Goal: Task Accomplishment & Management: Manage account settings

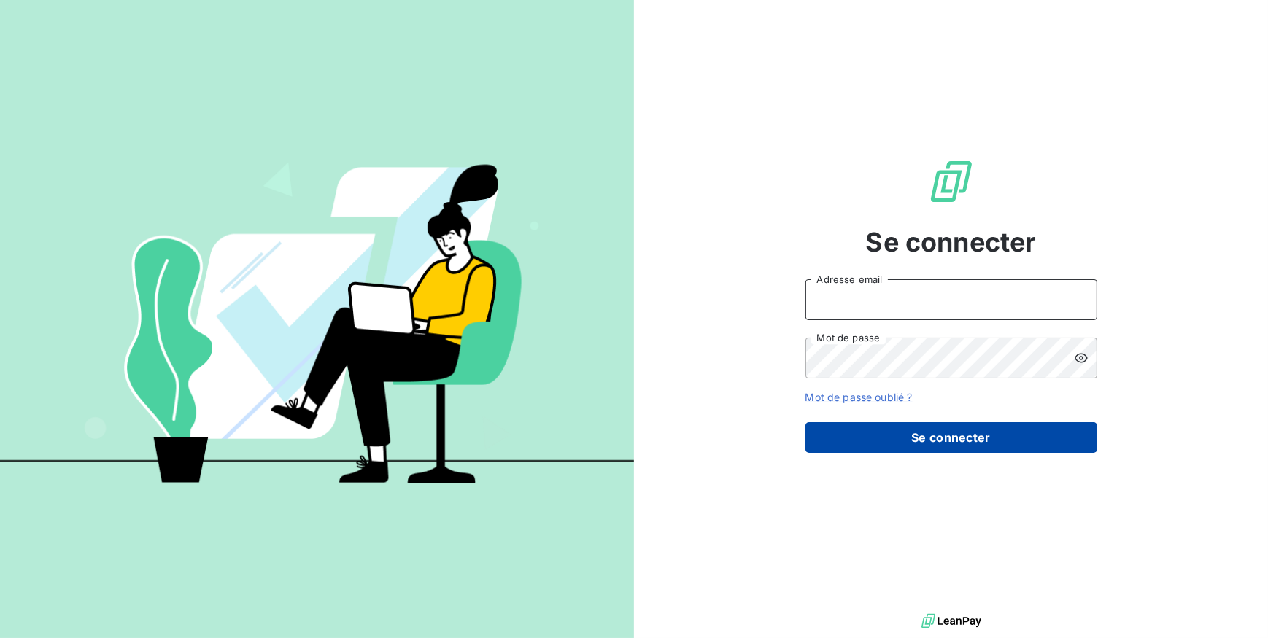
type input "compta@groupelumax.com"
click at [941, 430] on button "Se connecter" at bounding box center [951, 437] width 292 height 31
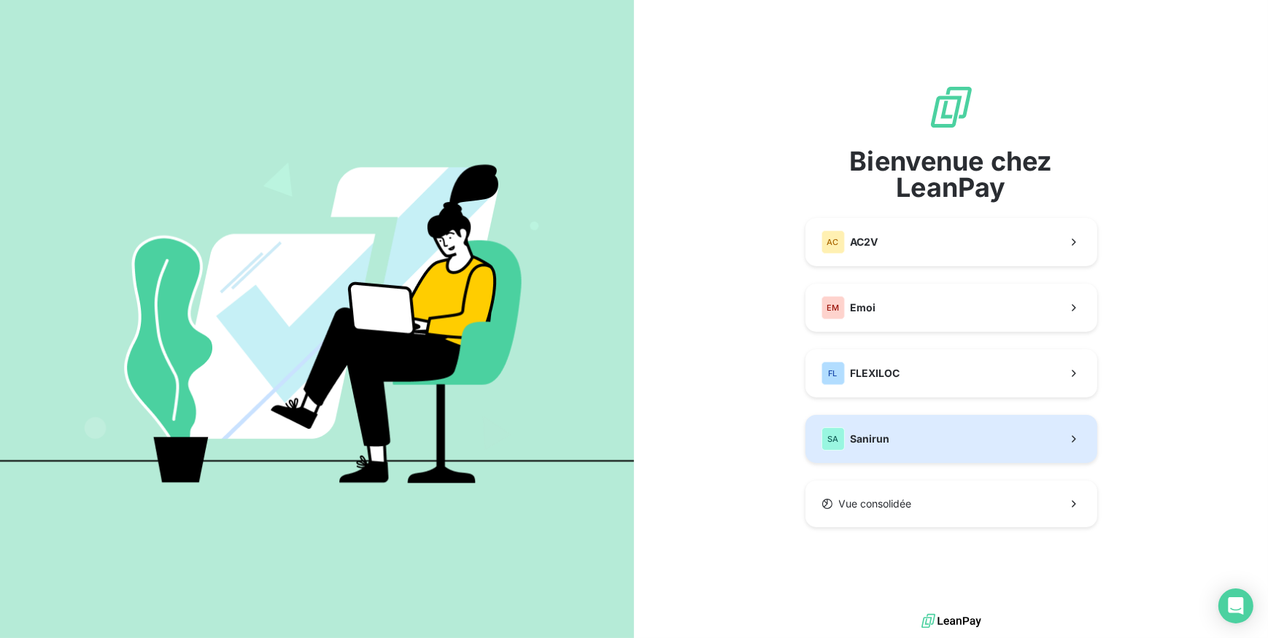
click at [915, 431] on button "SA Sanirun" at bounding box center [951, 439] width 292 height 48
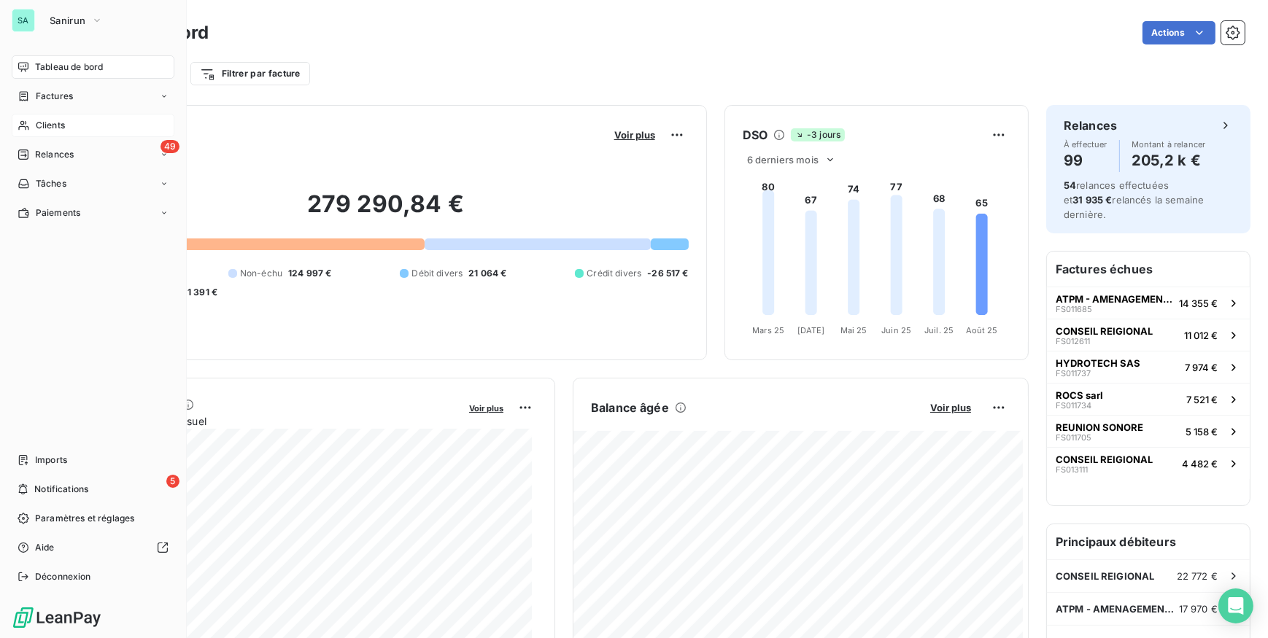
click at [55, 129] on span "Clients" at bounding box center [50, 125] width 29 height 13
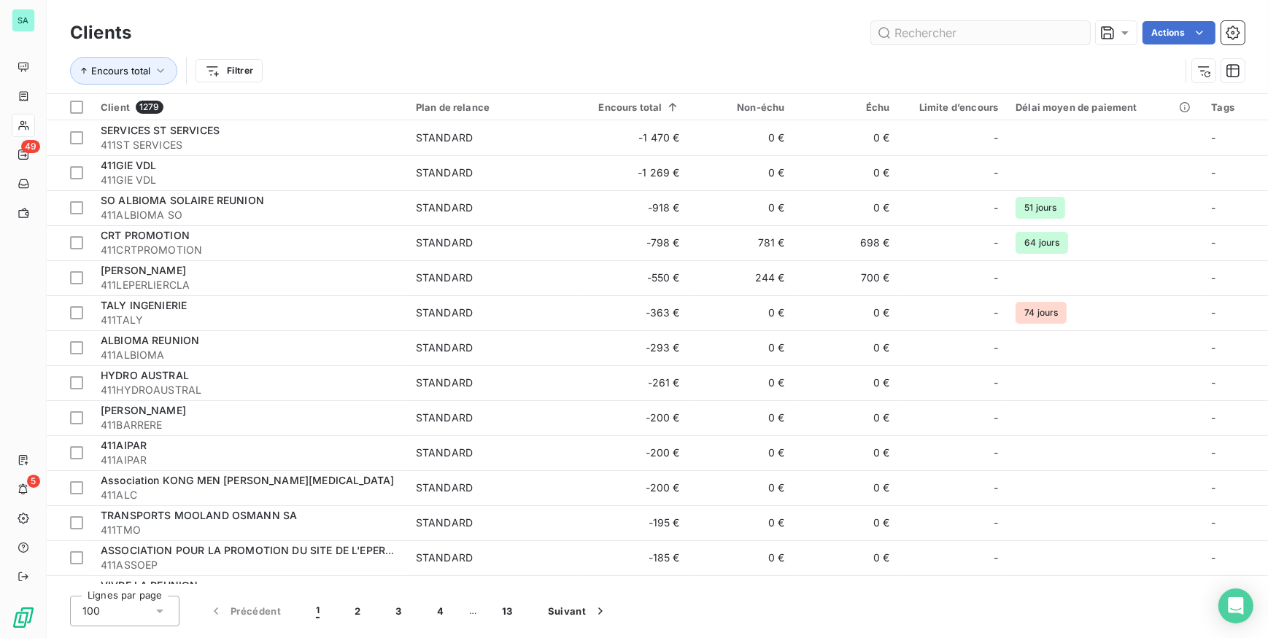
click at [919, 34] on input "text" at bounding box center [980, 32] width 219 height 23
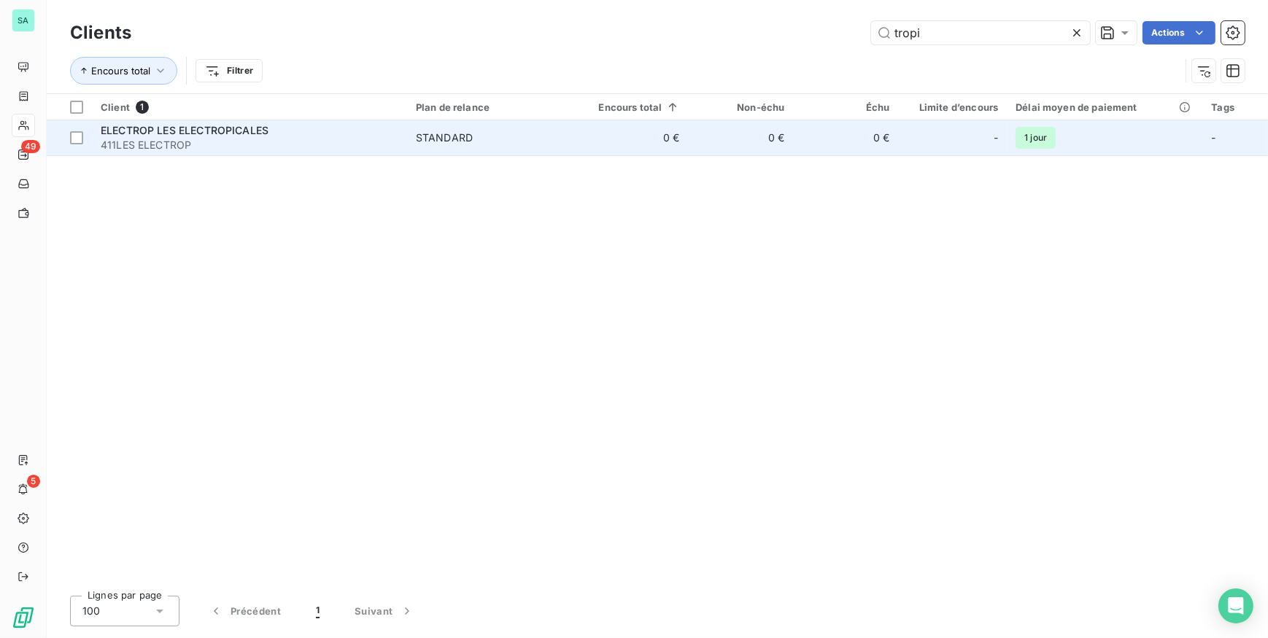
type input "tropi"
click at [313, 136] on div "ELECTROP LES ELECTROPICALES" at bounding box center [250, 130] width 298 height 15
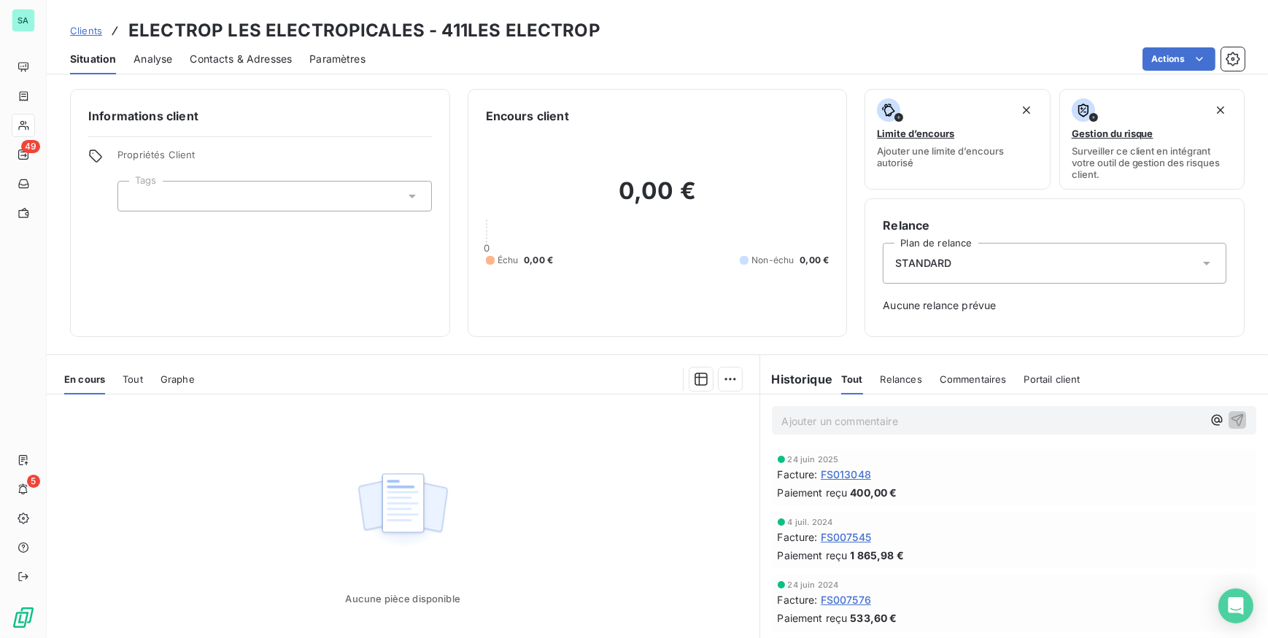
click at [113, 204] on div "Propriétés Client Tags" at bounding box center [260, 180] width 344 height 63
click at [79, 30] on span "Clients" at bounding box center [86, 31] width 32 height 12
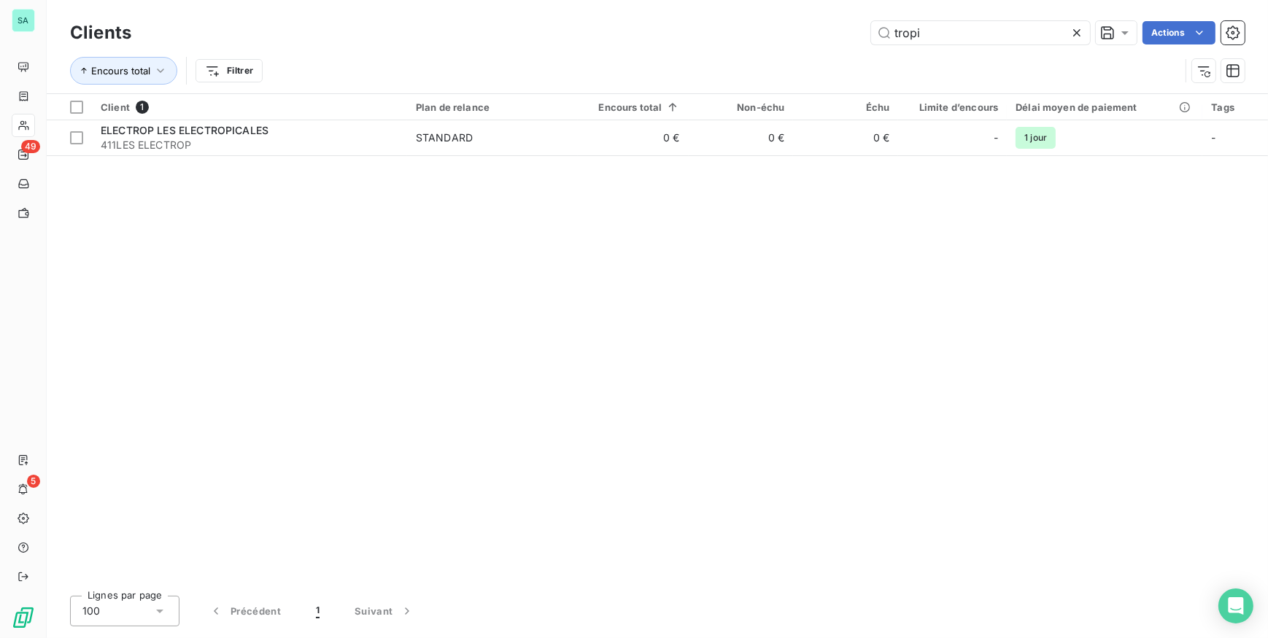
click at [1073, 29] on icon at bounding box center [1076, 33] width 15 height 15
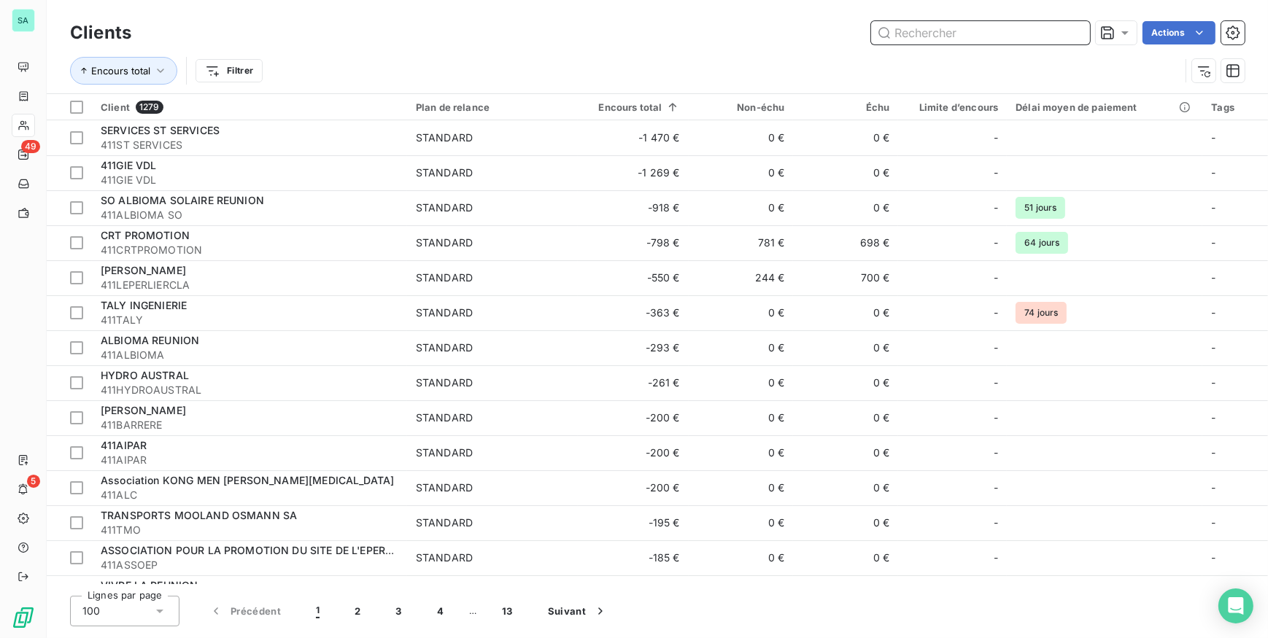
click at [1069, 36] on input "text" at bounding box center [980, 32] width 219 height 23
type input "o"
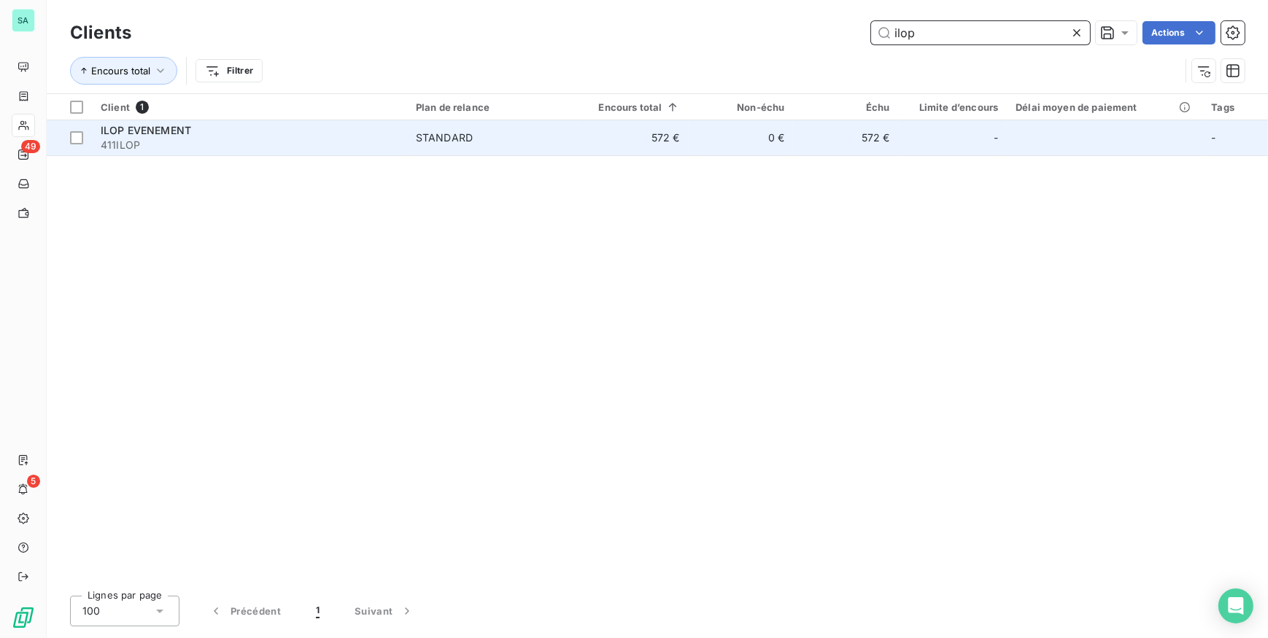
type input "ilop"
click at [576, 154] on td "STANDARD" at bounding box center [492, 137] width 171 height 35
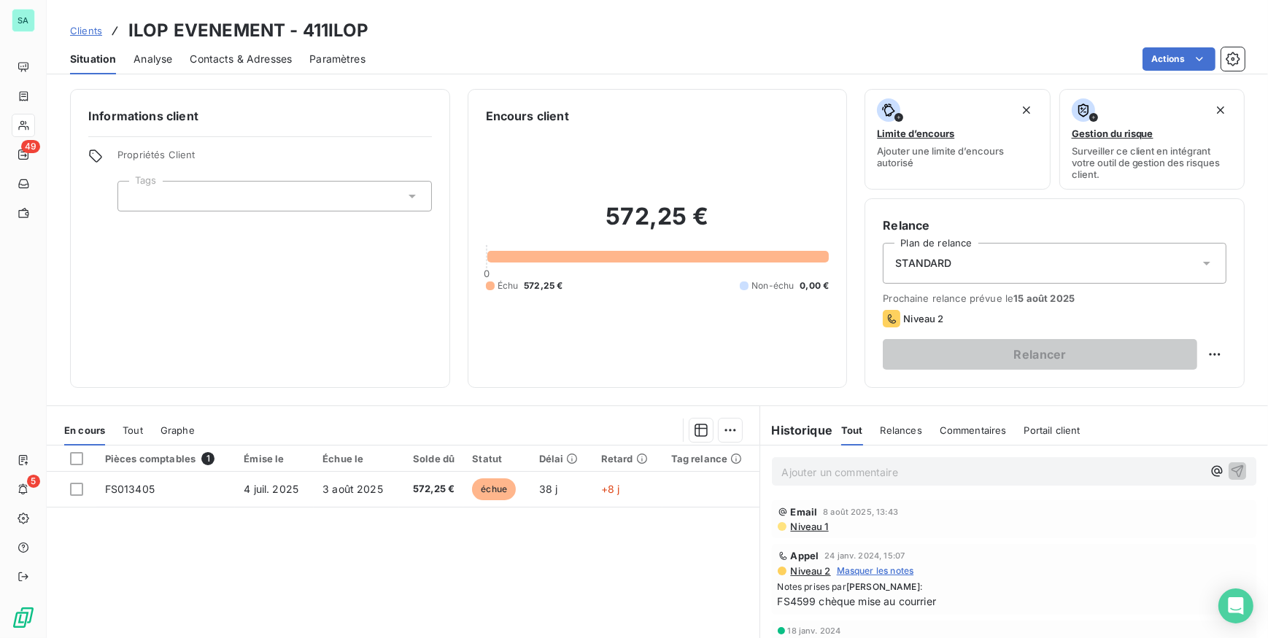
click at [271, 58] on span "Contacts & Adresses" at bounding box center [241, 59] width 102 height 15
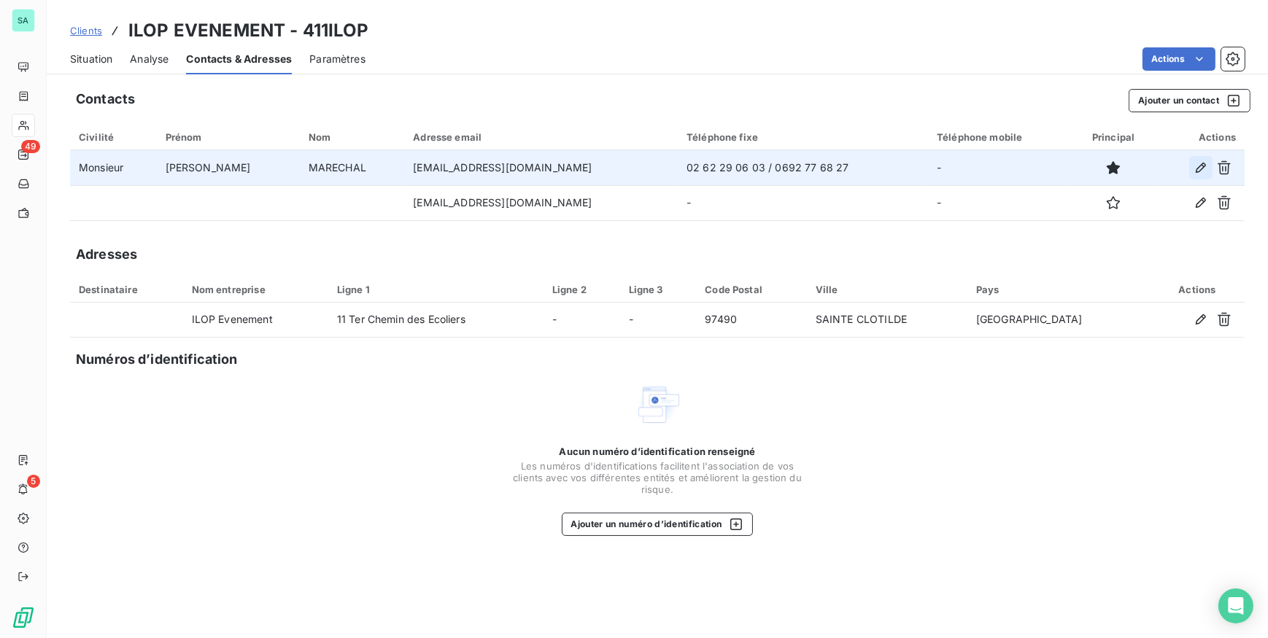
click at [1202, 168] on icon "button" at bounding box center [1201, 168] width 10 height 10
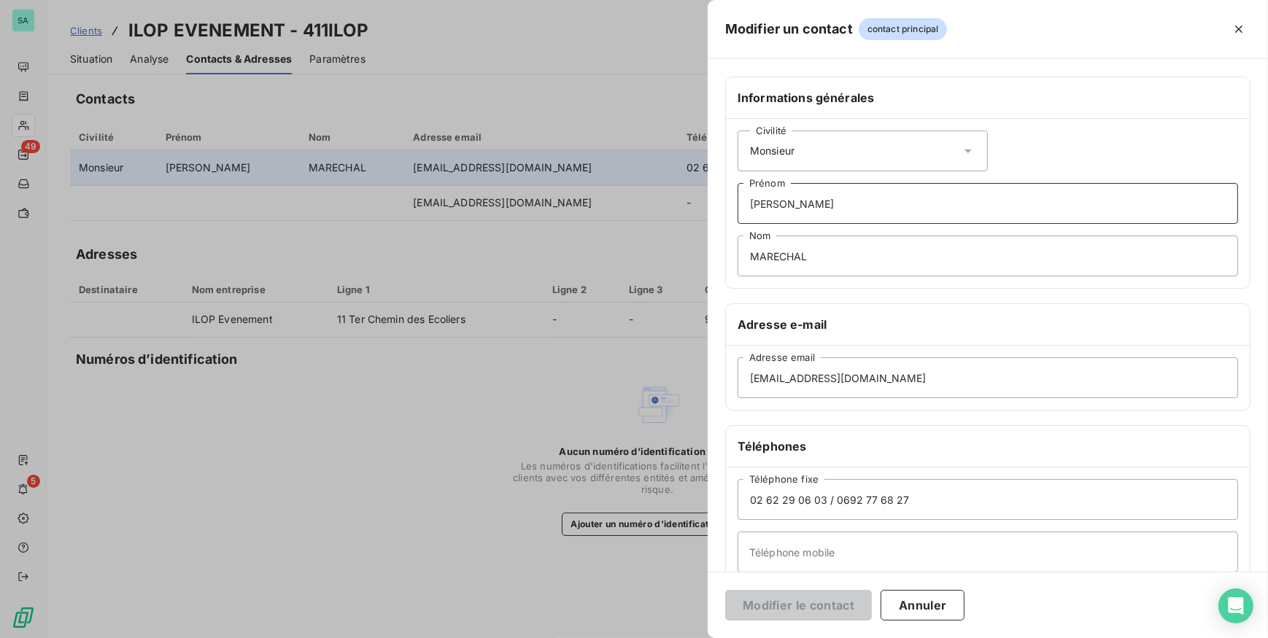
click at [863, 208] on input "JEAN CHRISTOPHE" at bounding box center [987, 203] width 500 height 41
drag, startPoint x: 863, startPoint y: 208, endPoint x: 679, endPoint y: 219, distance: 184.1
click at [679, 638] on div "Modifier un contact contact principal Informations générales Civilité Monsieur …" at bounding box center [634, 638] width 1268 height 0
click at [931, 160] on div "Civilité Monsieur" at bounding box center [862, 151] width 250 height 41
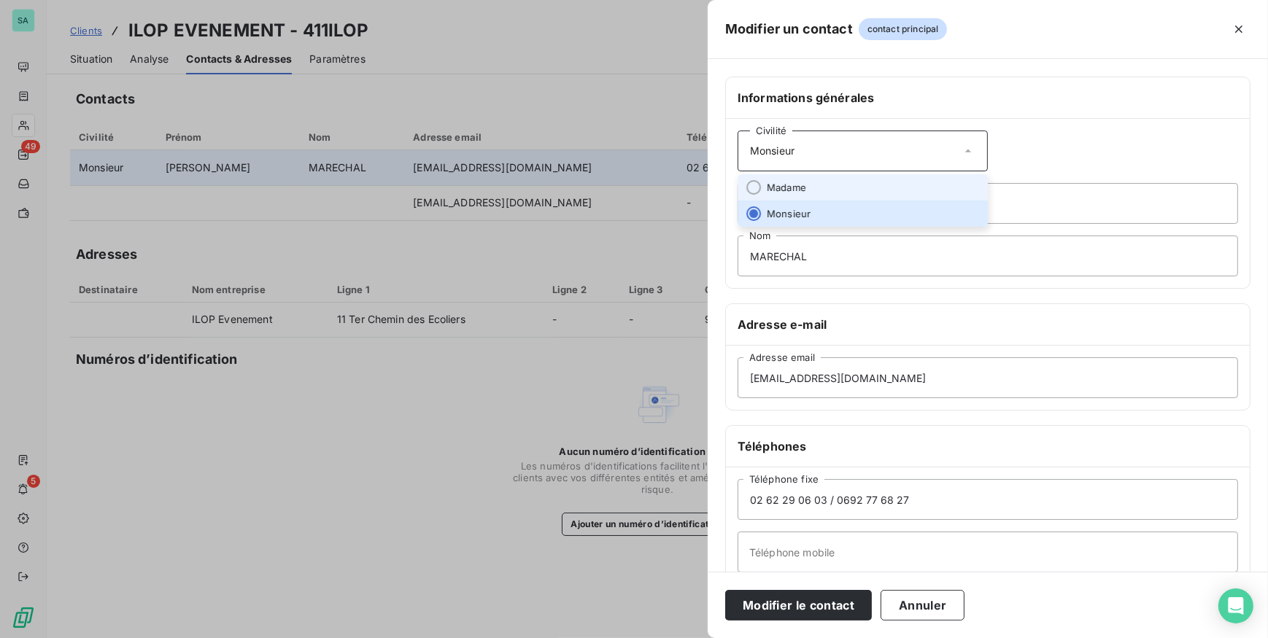
click at [786, 187] on span "Madame" at bounding box center [786, 188] width 39 height 14
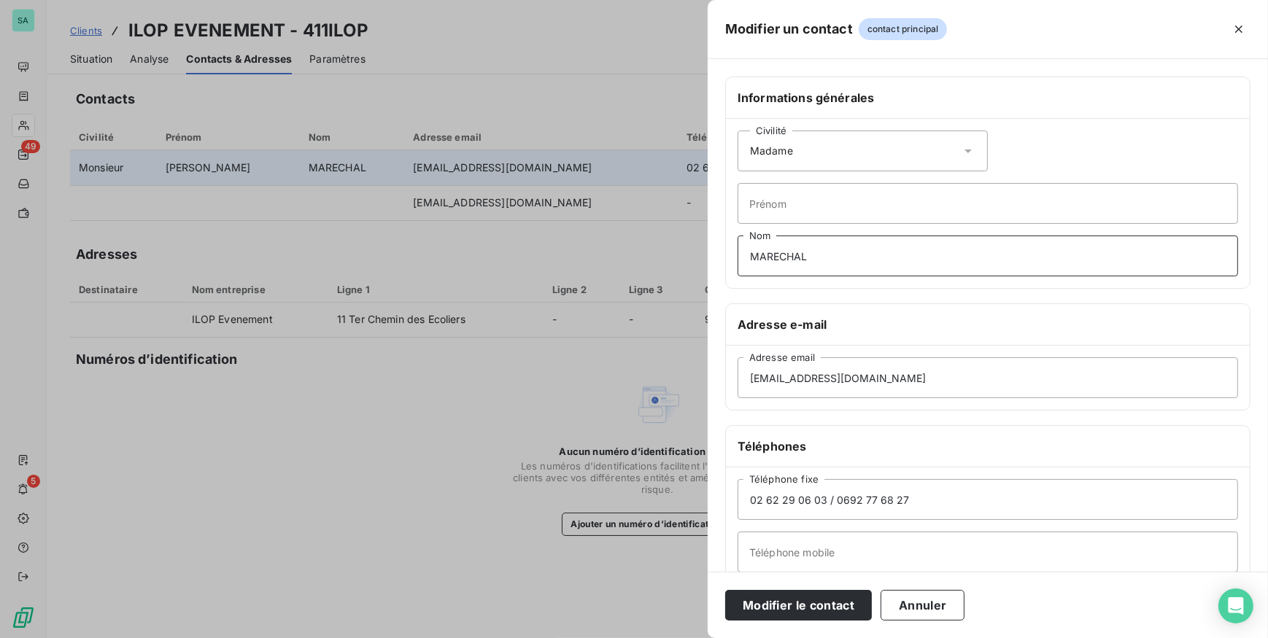
click at [783, 258] on input "MARECHAL" at bounding box center [987, 256] width 500 height 41
drag, startPoint x: 821, startPoint y: 262, endPoint x: 624, endPoint y: 268, distance: 197.1
click at [624, 638] on div "Modifier un contact contact principal Informations générales Civilité Madame Pr…" at bounding box center [634, 638] width 1268 height 0
type input "g"
type input "GROSSET"
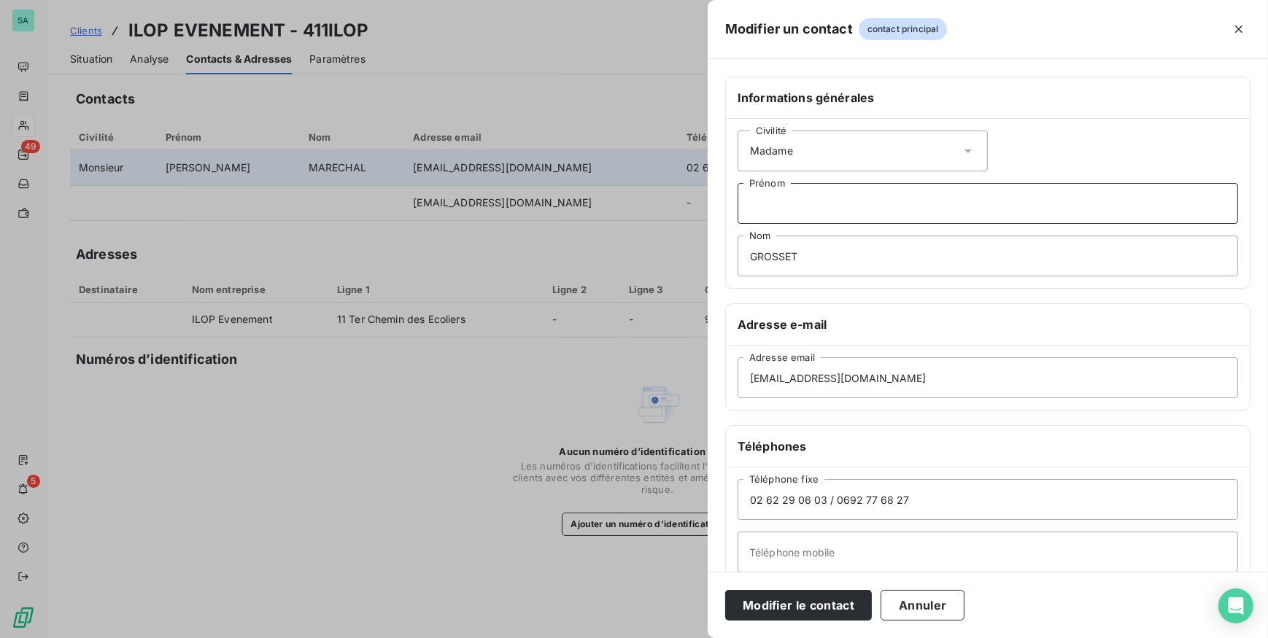
click at [824, 208] on input "Prénom" at bounding box center [987, 203] width 500 height 41
type input "Jennifer"
click at [768, 381] on input "jc.marechal@ilop.re" at bounding box center [987, 377] width 500 height 41
drag, startPoint x: 804, startPoint y: 376, endPoint x: 712, endPoint y: 400, distance: 95.0
click at [712, 400] on div "Informations générales Civilité Madame Jennifer Prénom GROSSET Nom Adresse e-ma…" at bounding box center [988, 401] width 560 height 648
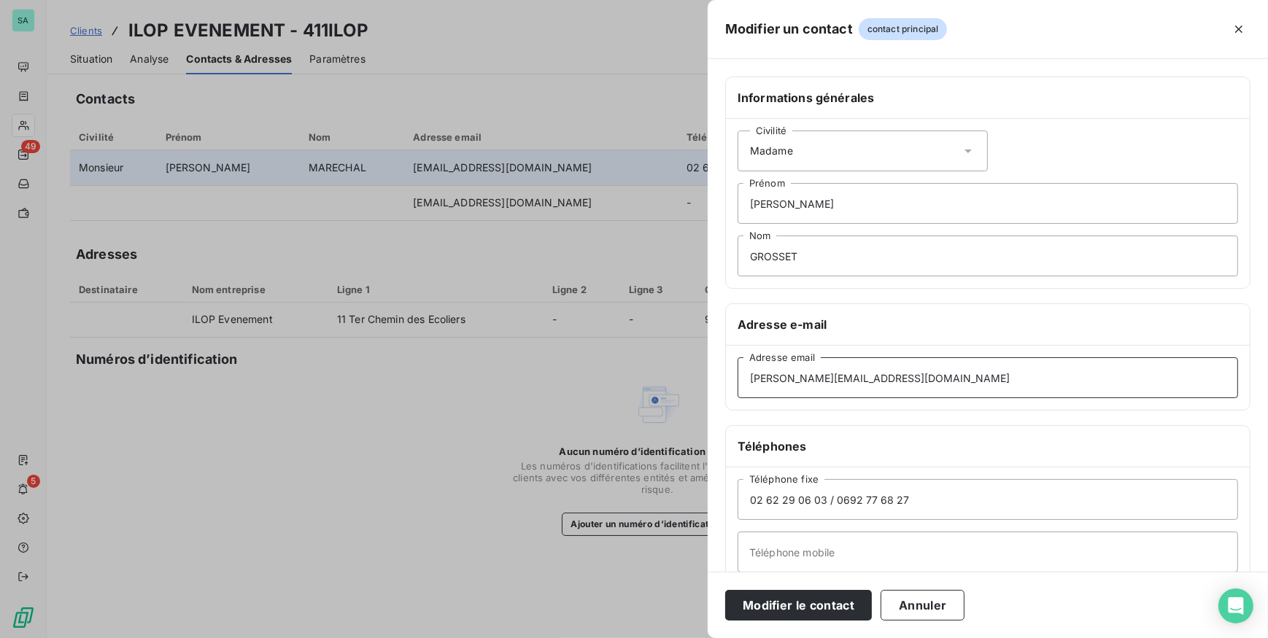
scroll to position [66, 0]
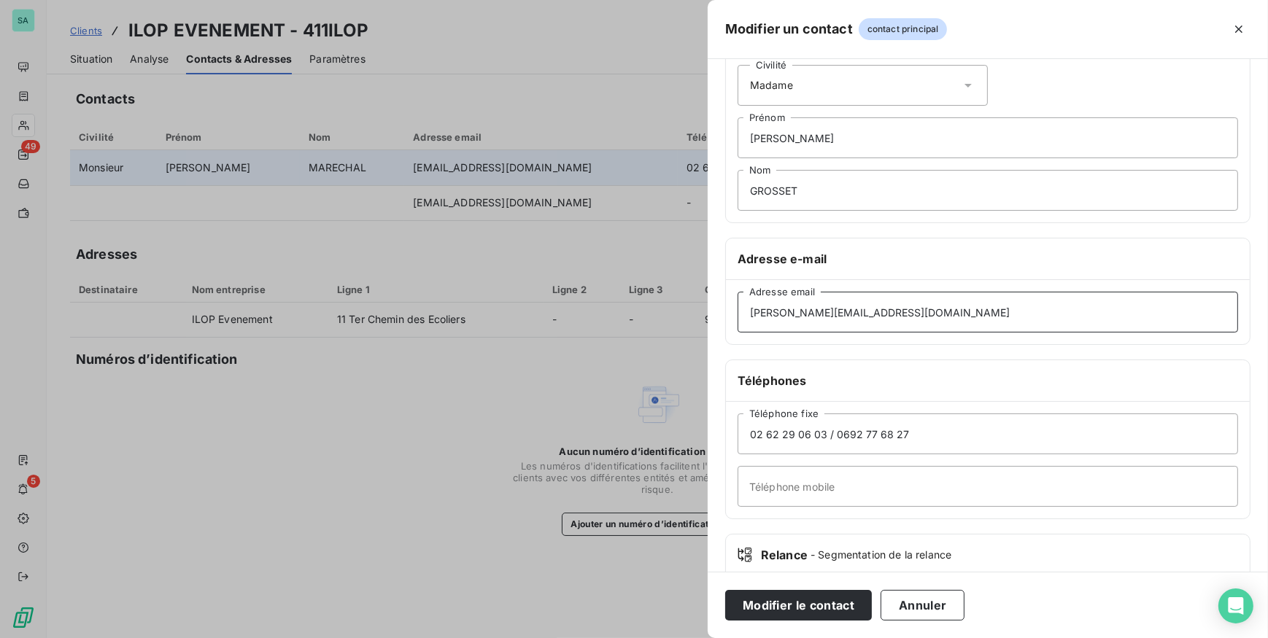
type input "jennifer.grosset@ilop.re"
drag, startPoint x: 953, startPoint y: 428, endPoint x: 832, endPoint y: 441, distance: 122.5
click at [832, 441] on input "02 62 29 06 03 / 0692 77 68 27" at bounding box center [987, 434] width 500 height 41
type input "02 62 29 06 03"
click at [851, 598] on button "Modifier le contact" at bounding box center [798, 605] width 147 height 31
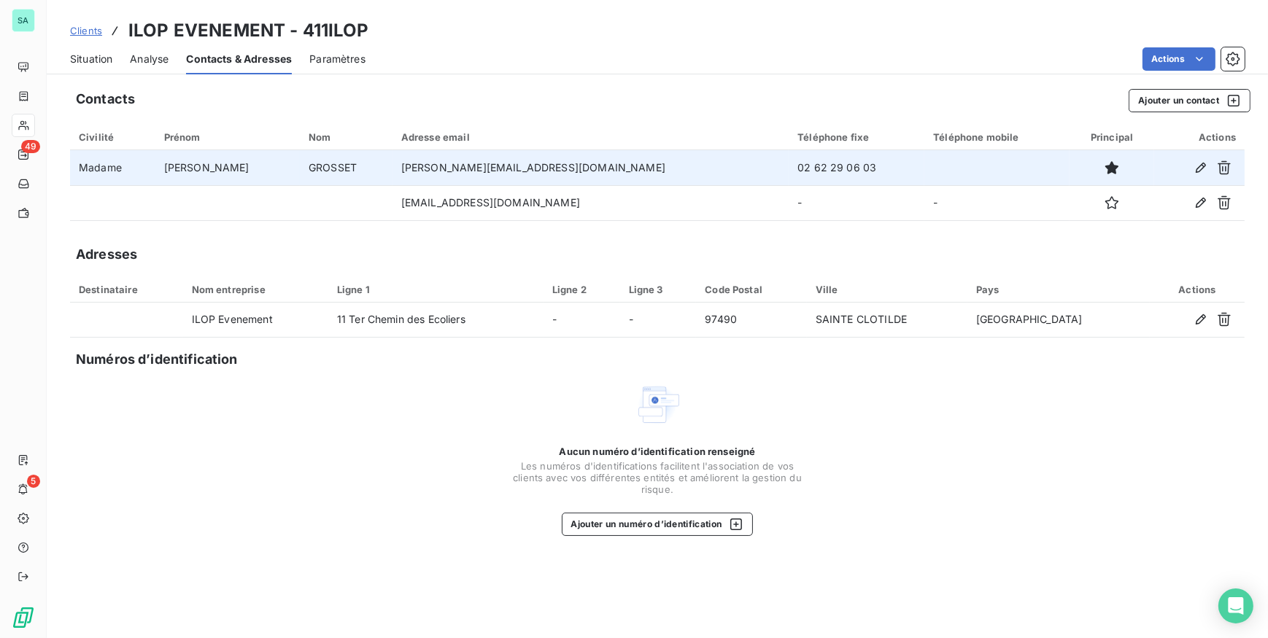
click at [83, 58] on span "Situation" at bounding box center [91, 59] width 42 height 15
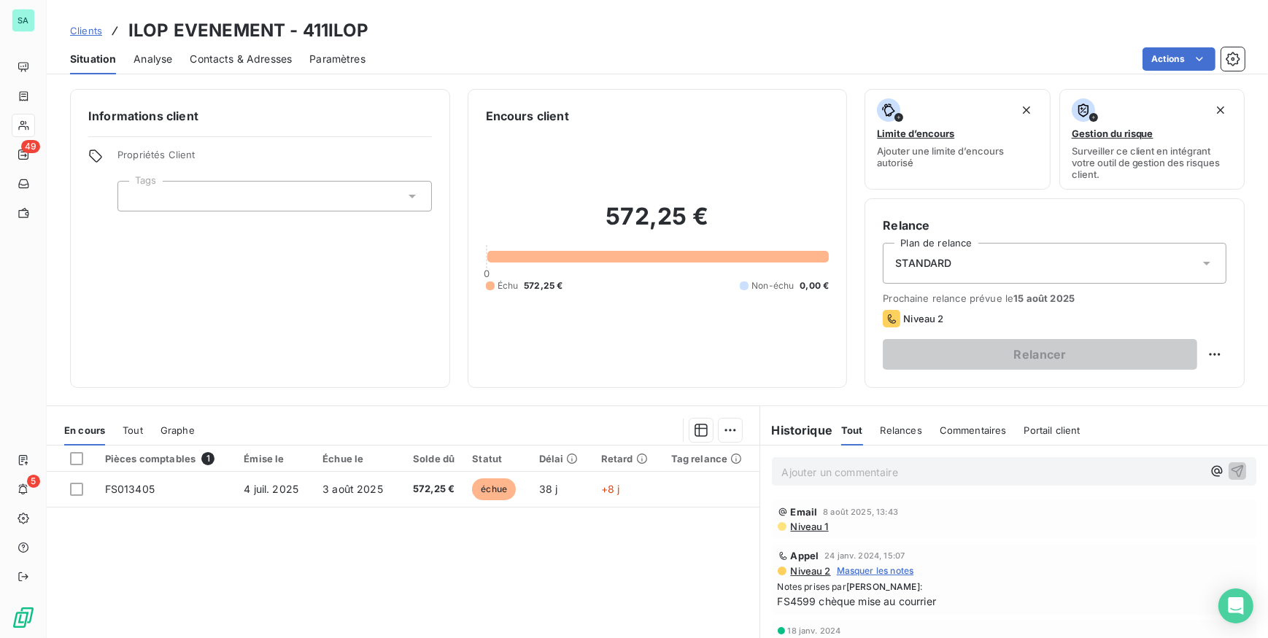
click at [198, 58] on span "Contacts & Adresses" at bounding box center [241, 59] width 102 height 15
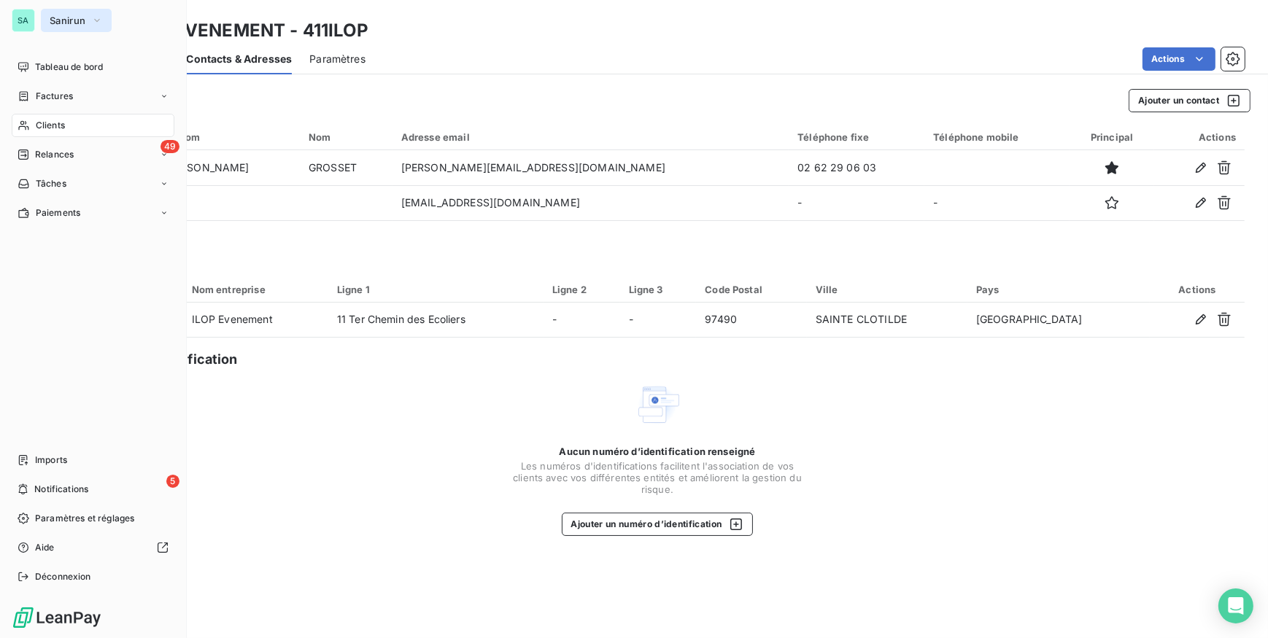
click at [79, 24] on span "Sanirun" at bounding box center [68, 21] width 36 height 12
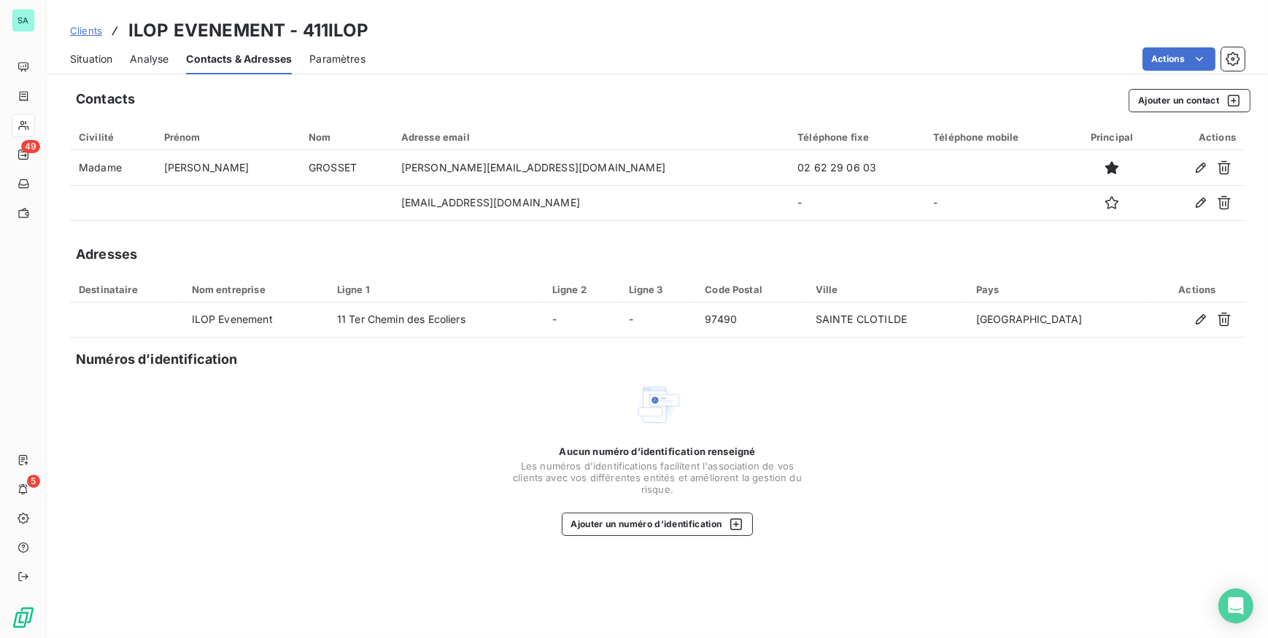
click at [424, 56] on div "Actions" at bounding box center [813, 58] width 861 height 23
click at [83, 31] on span "Clients" at bounding box center [86, 31] width 32 height 12
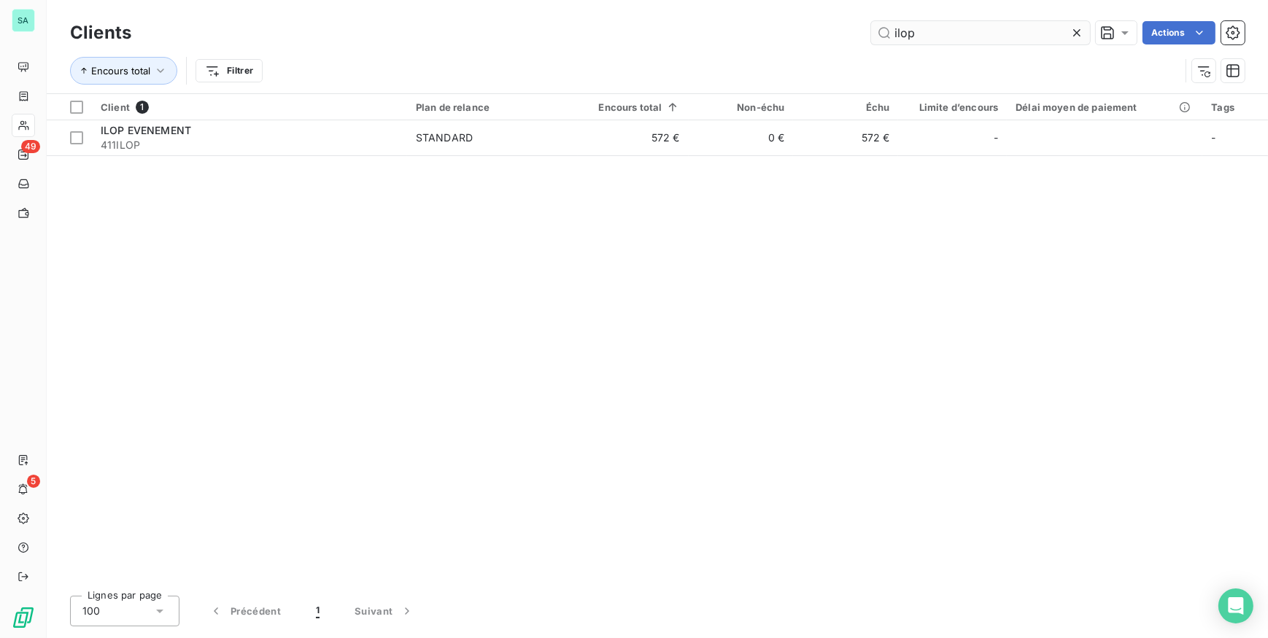
drag, startPoint x: 926, startPoint y: 35, endPoint x: 876, endPoint y: 35, distance: 50.3
click at [876, 35] on input "ilop" at bounding box center [980, 32] width 219 height 23
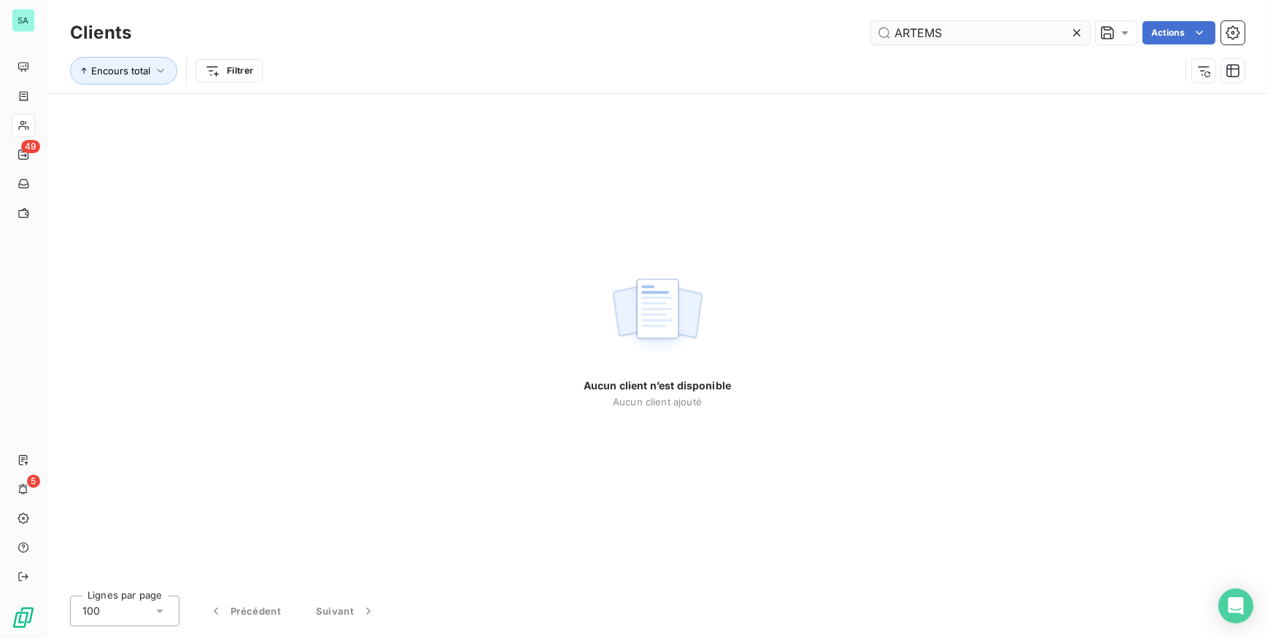
click at [936, 35] on input "ARTEMS" at bounding box center [980, 32] width 219 height 23
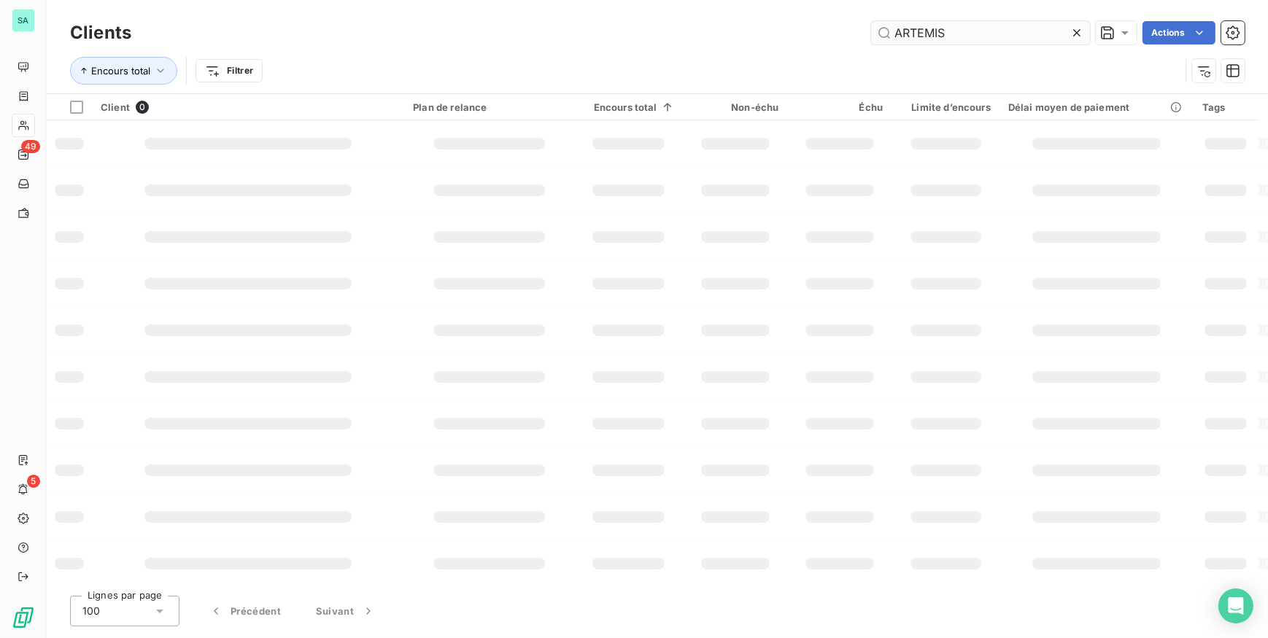
type input "ARTEMIS"
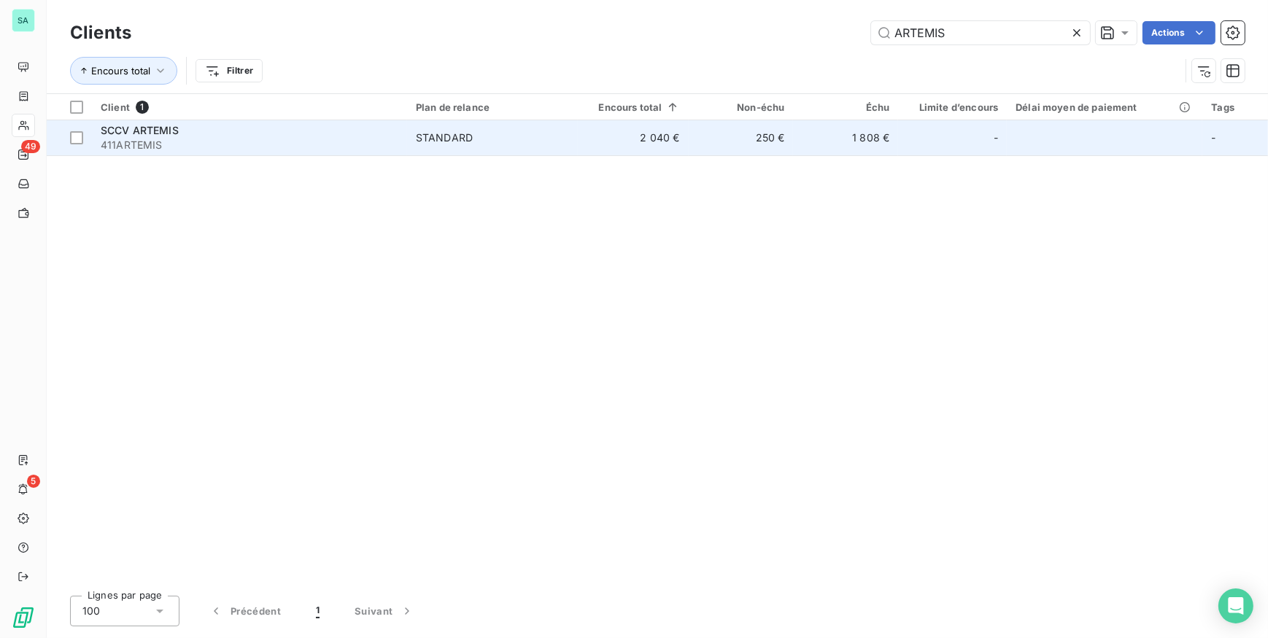
click at [928, 146] on div "-" at bounding box center [952, 137] width 91 height 23
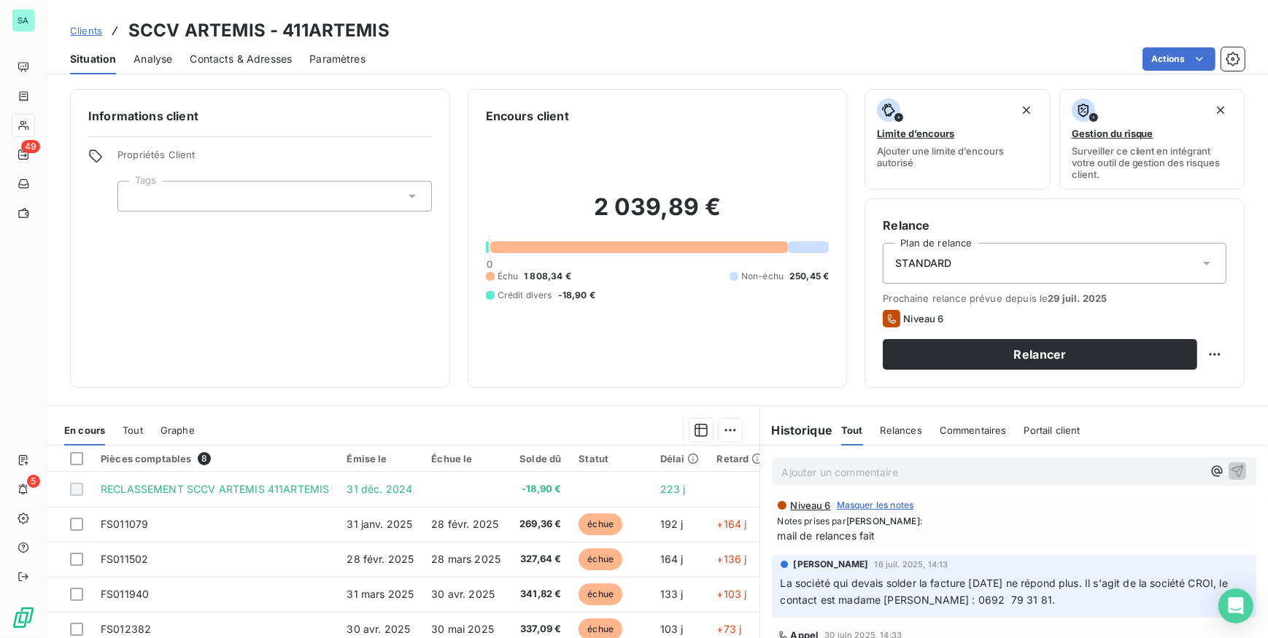
scroll to position [198, 0]
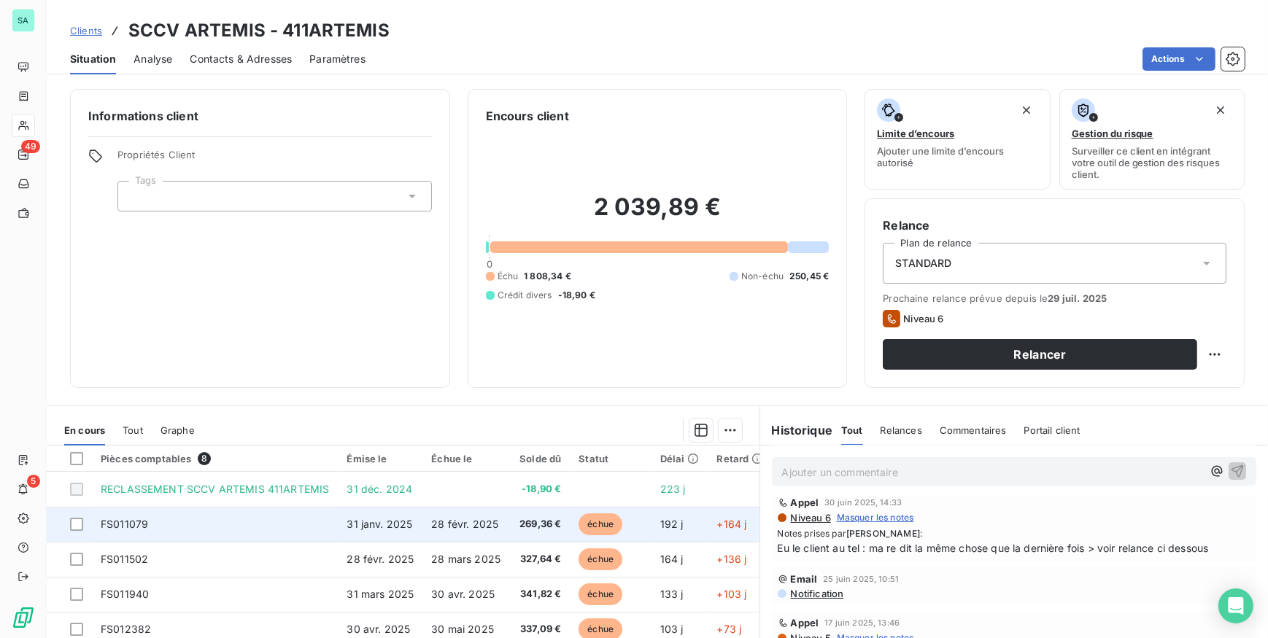
click at [67, 530] on td at bounding box center [69, 524] width 45 height 35
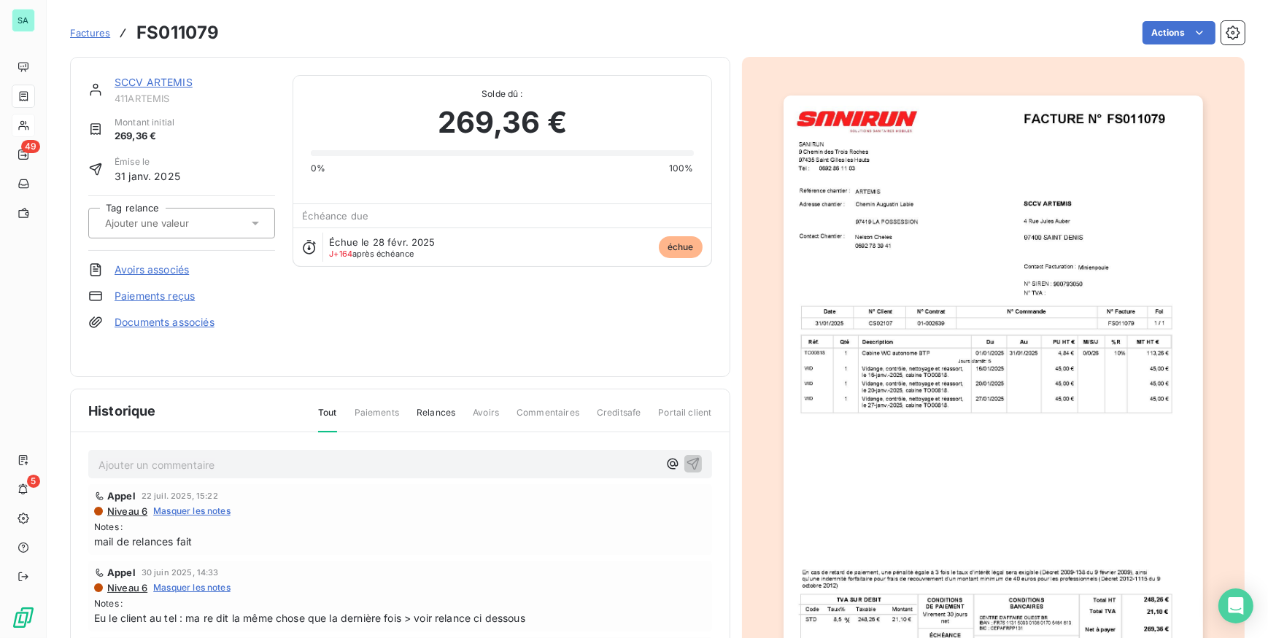
click at [91, 36] on span "Factures" at bounding box center [90, 33] width 40 height 12
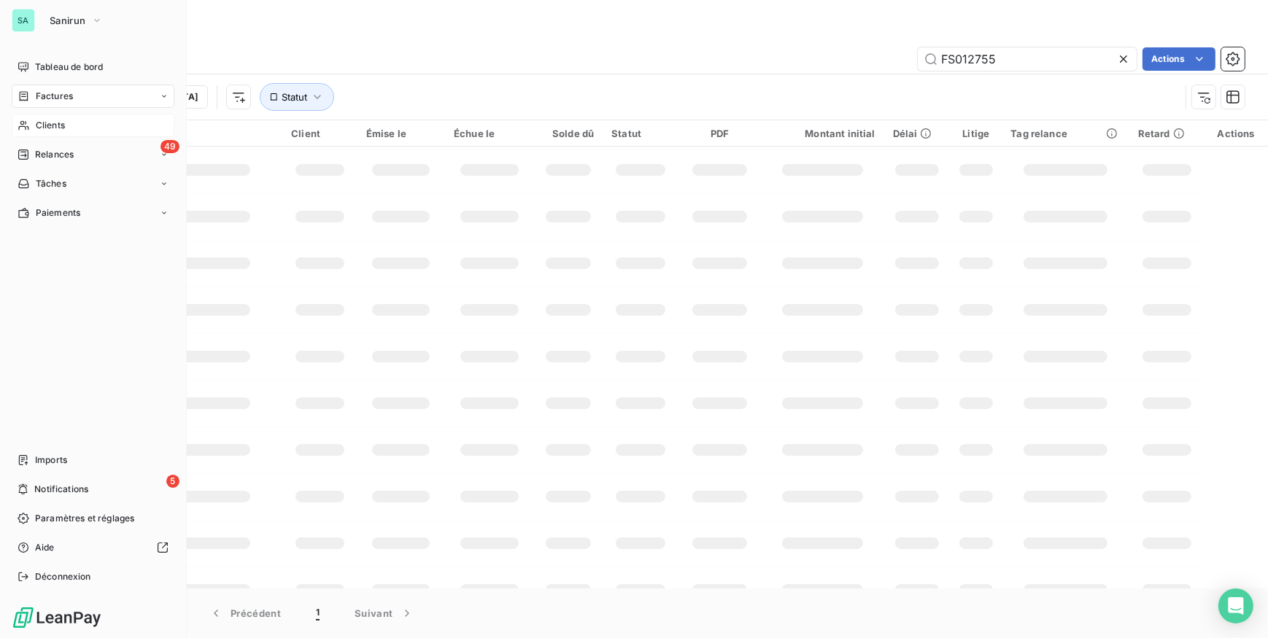
click at [54, 127] on span "Clients" at bounding box center [50, 125] width 29 height 13
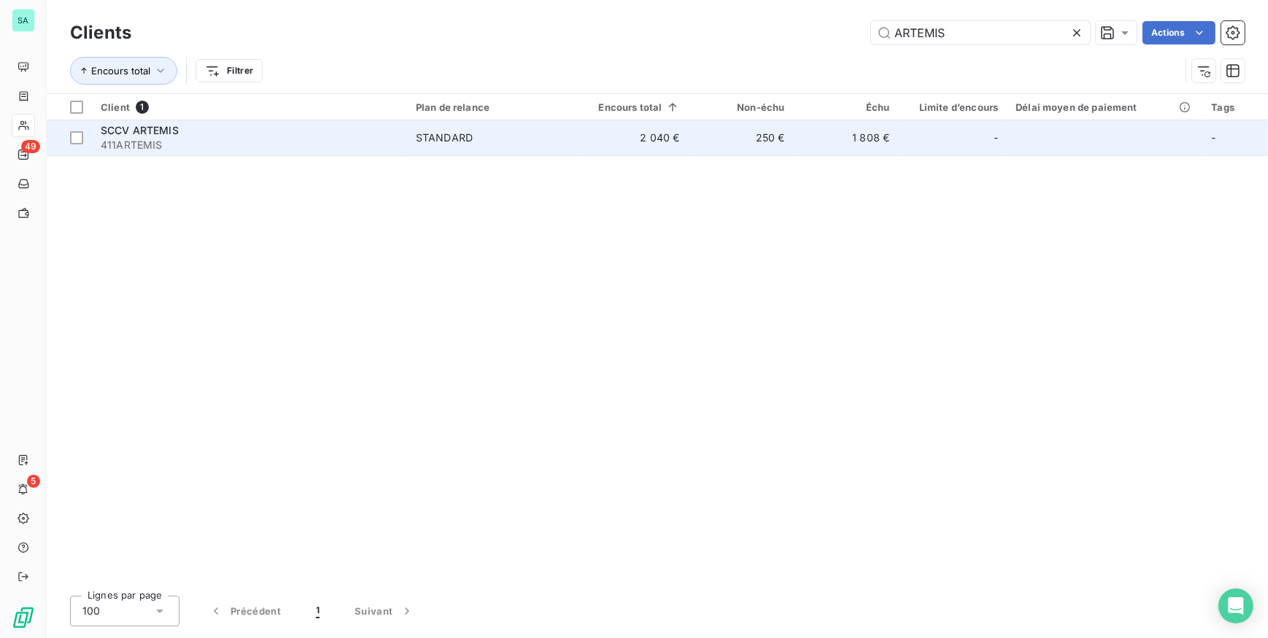
click at [390, 139] on span "411ARTEMIS" at bounding box center [250, 145] width 298 height 15
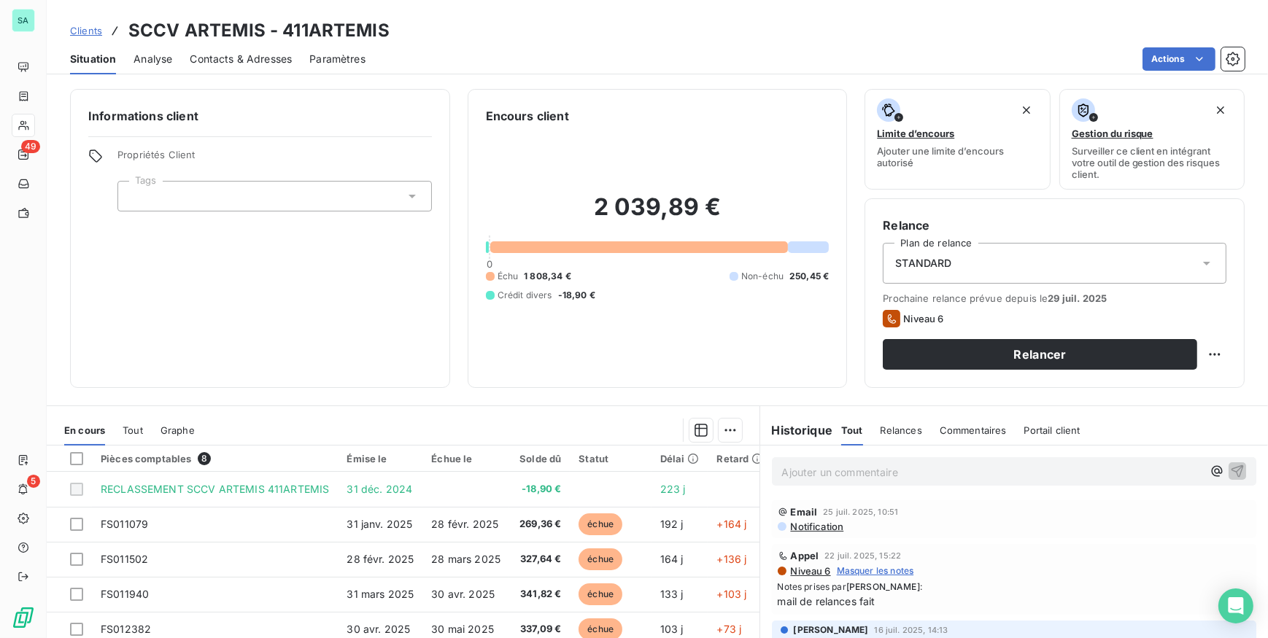
scroll to position [66, 0]
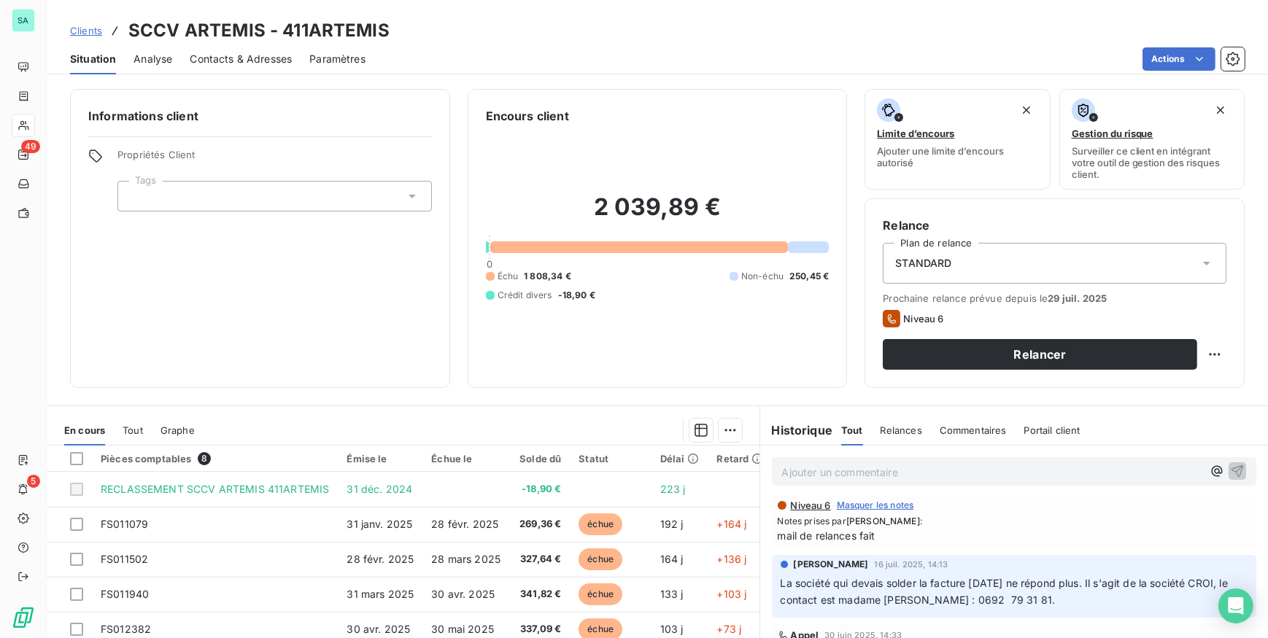
click at [867, 479] on p "Ajouter un commentaire ﻿" at bounding box center [992, 472] width 421 height 18
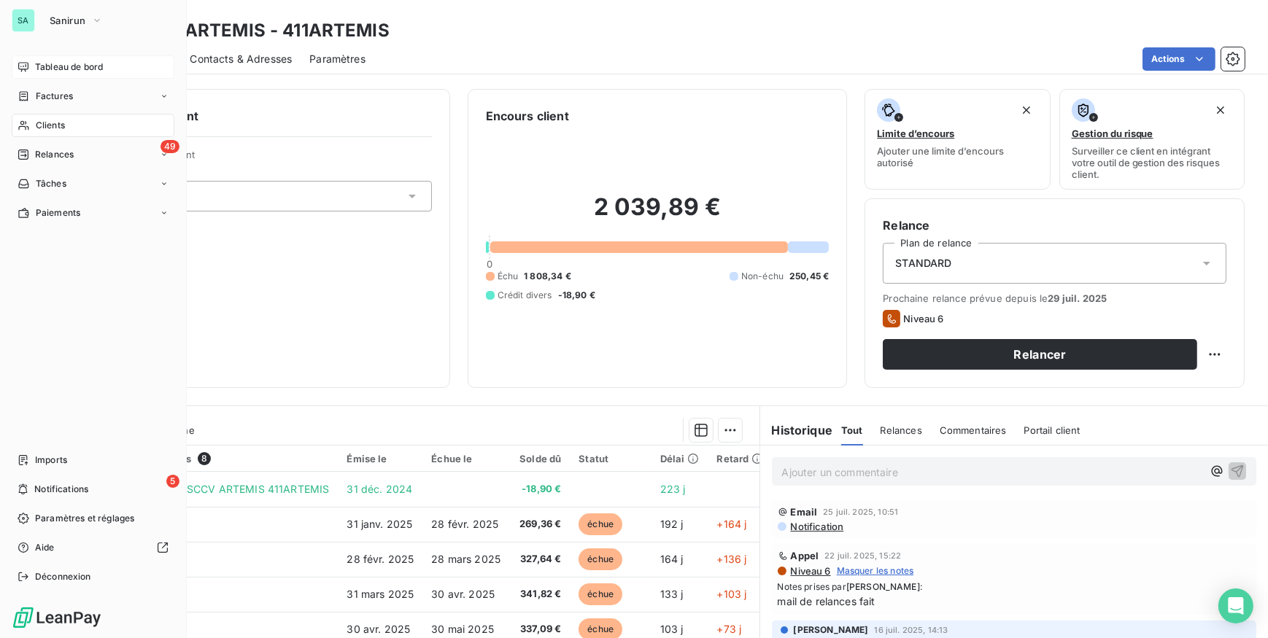
click at [31, 58] on div "Tableau de bord" at bounding box center [93, 66] width 163 height 23
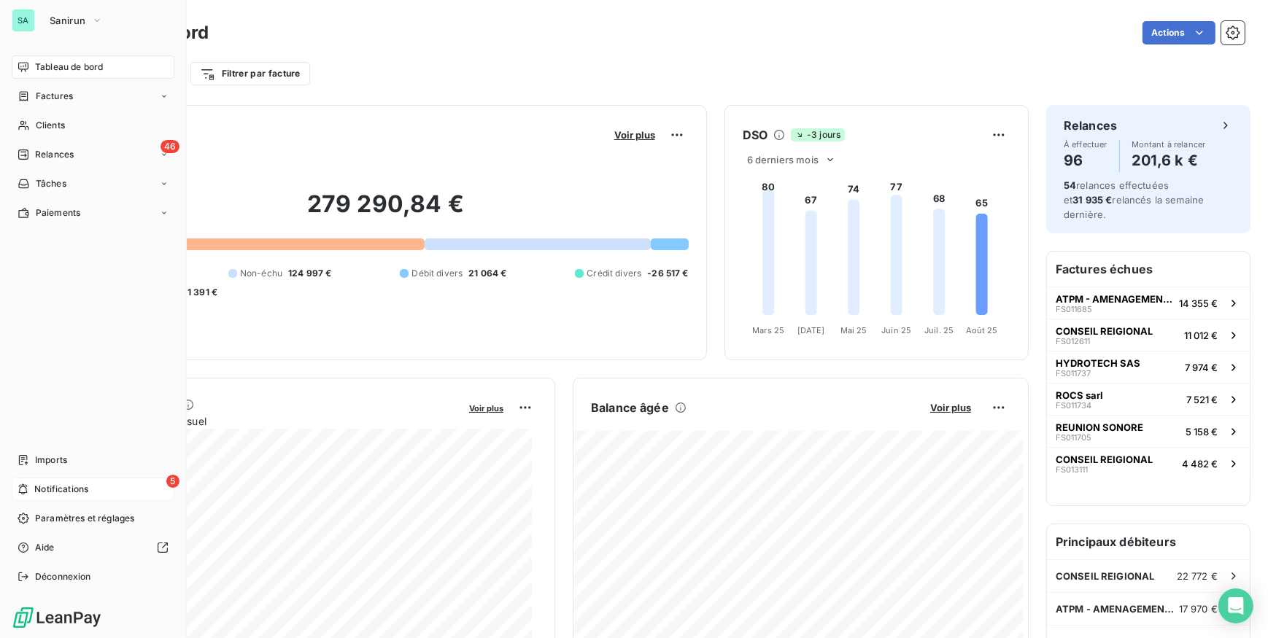
click at [60, 492] on span "Notifications" at bounding box center [61, 489] width 54 height 13
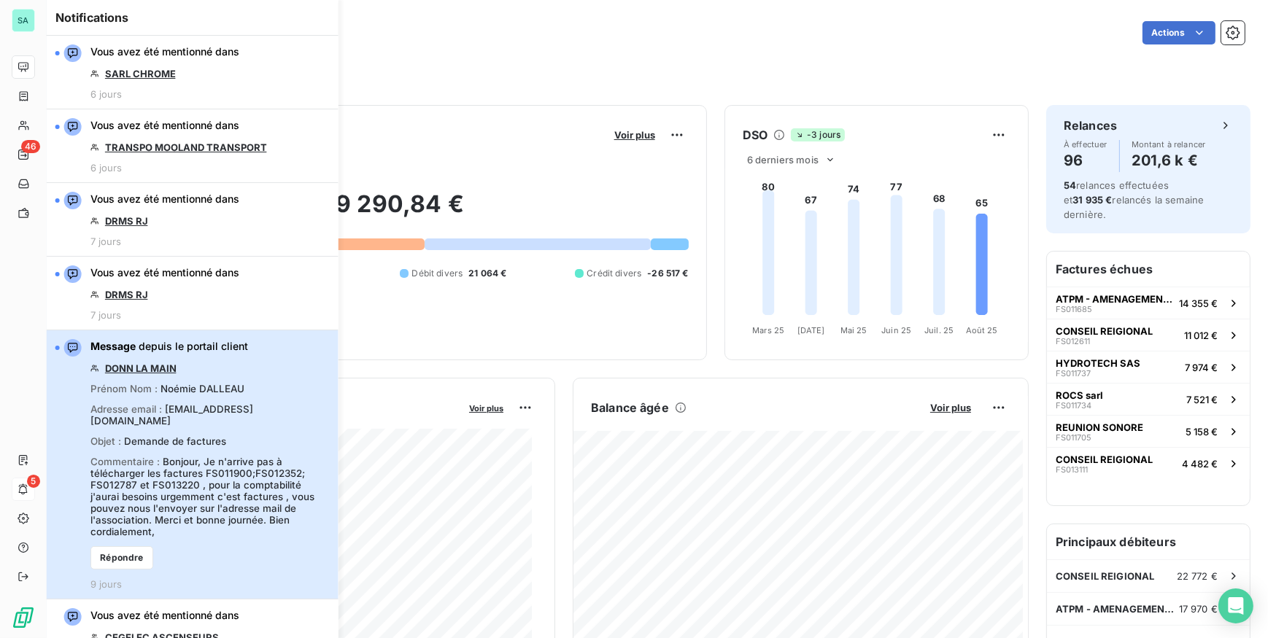
click at [255, 376] on div "Message depuis le portail client DONN LA MAIN Prénom Nom : [PERSON_NAME] Adress…" at bounding box center [209, 464] width 239 height 251
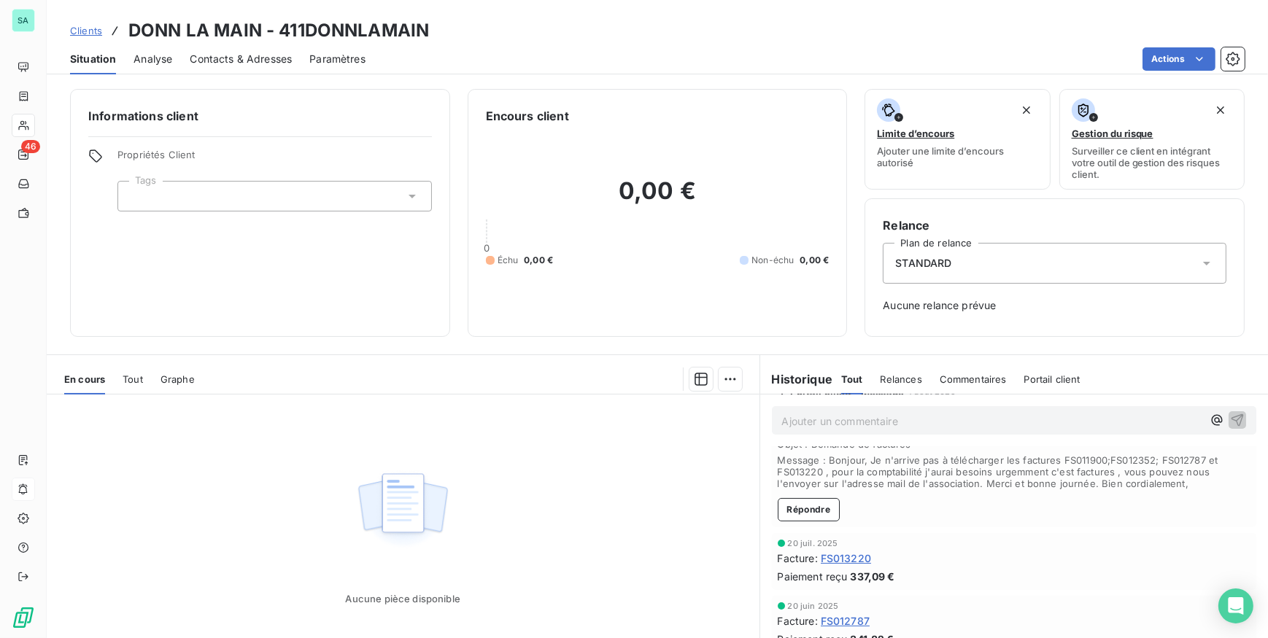
scroll to position [198, 0]
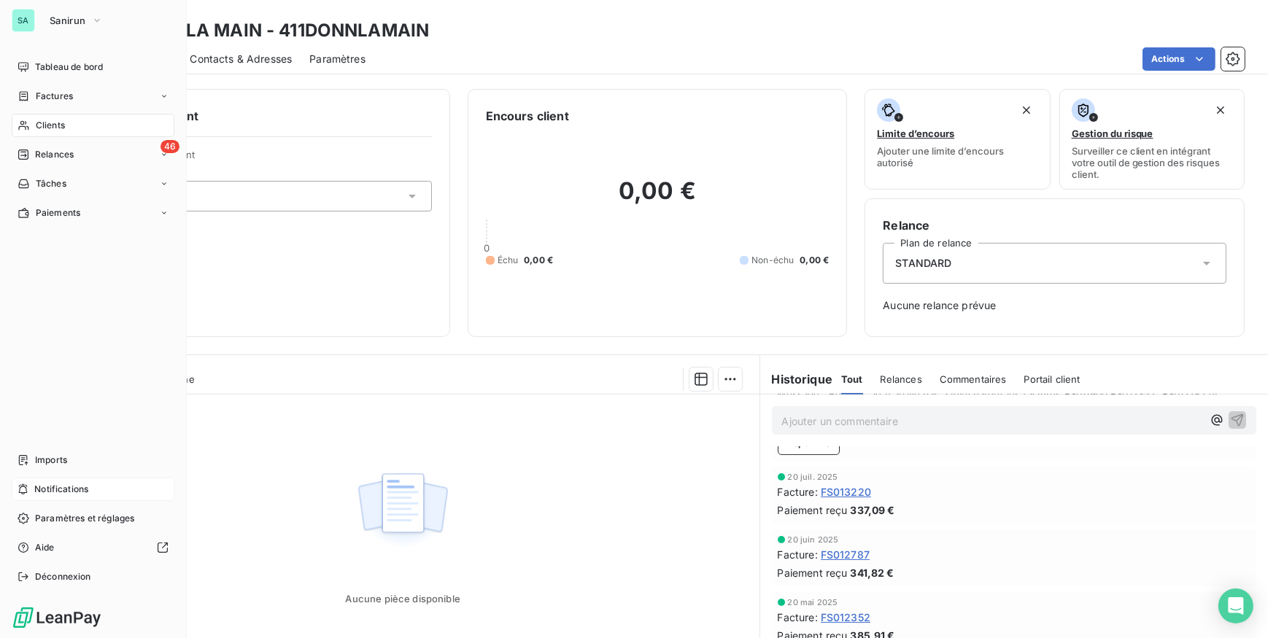
click at [151, 487] on div "Notifications" at bounding box center [93, 489] width 163 height 23
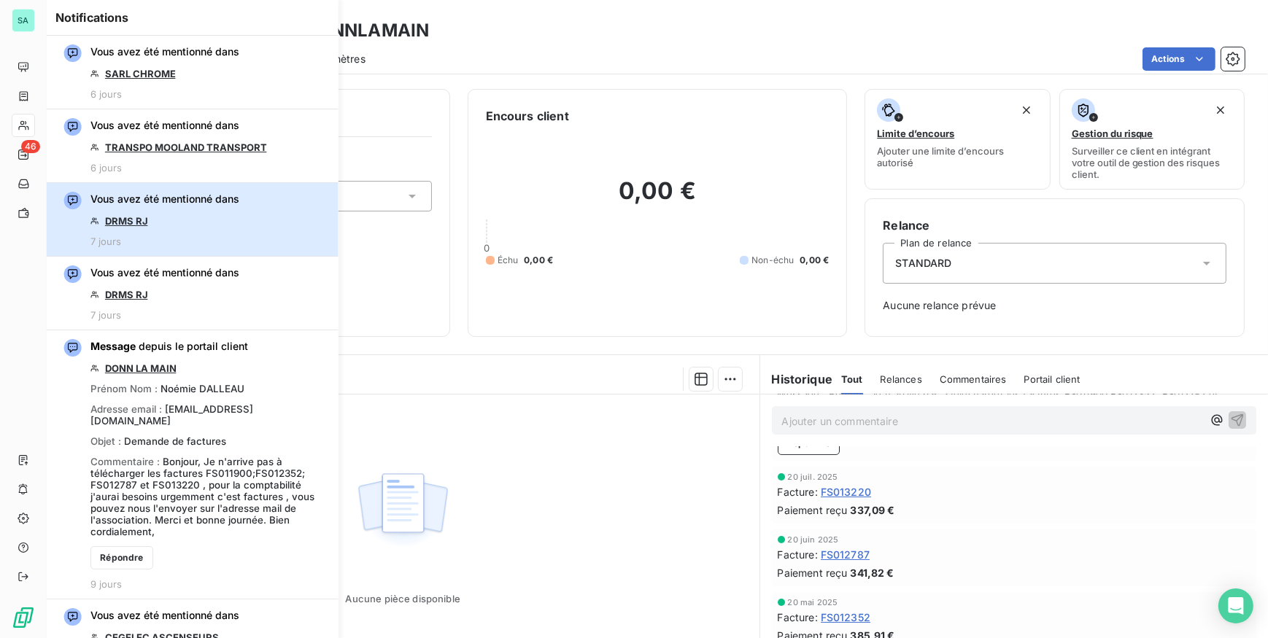
click at [212, 228] on div "Vous avez été mentionné dans DRMS [GEOGRAPHIC_DATA] 7 jours" at bounding box center [164, 219] width 149 height 55
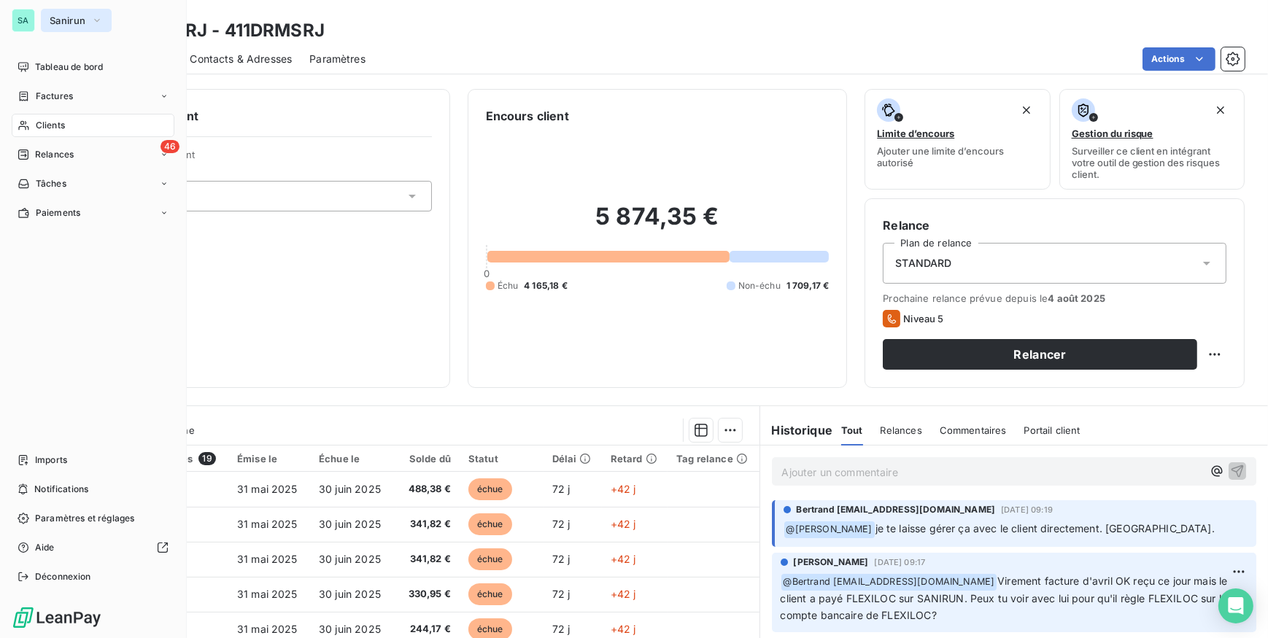
click at [64, 15] on span "Sanirun" at bounding box center [68, 21] width 36 height 12
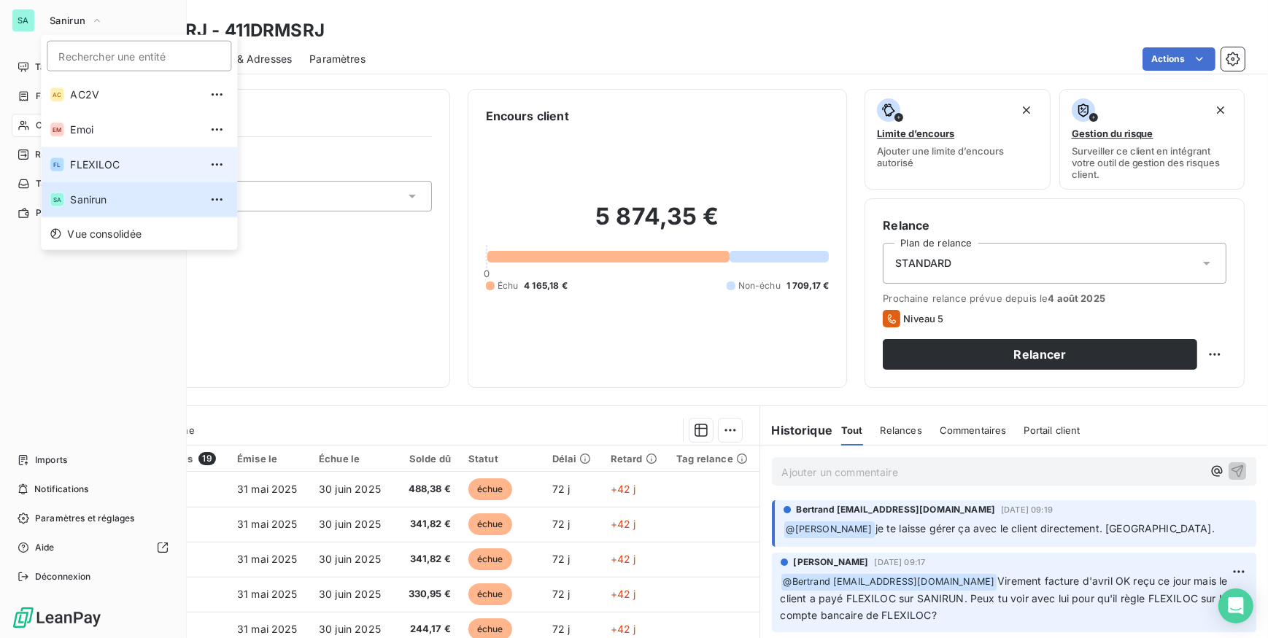
click at [91, 159] on span "FLEXILOC" at bounding box center [134, 165] width 129 height 15
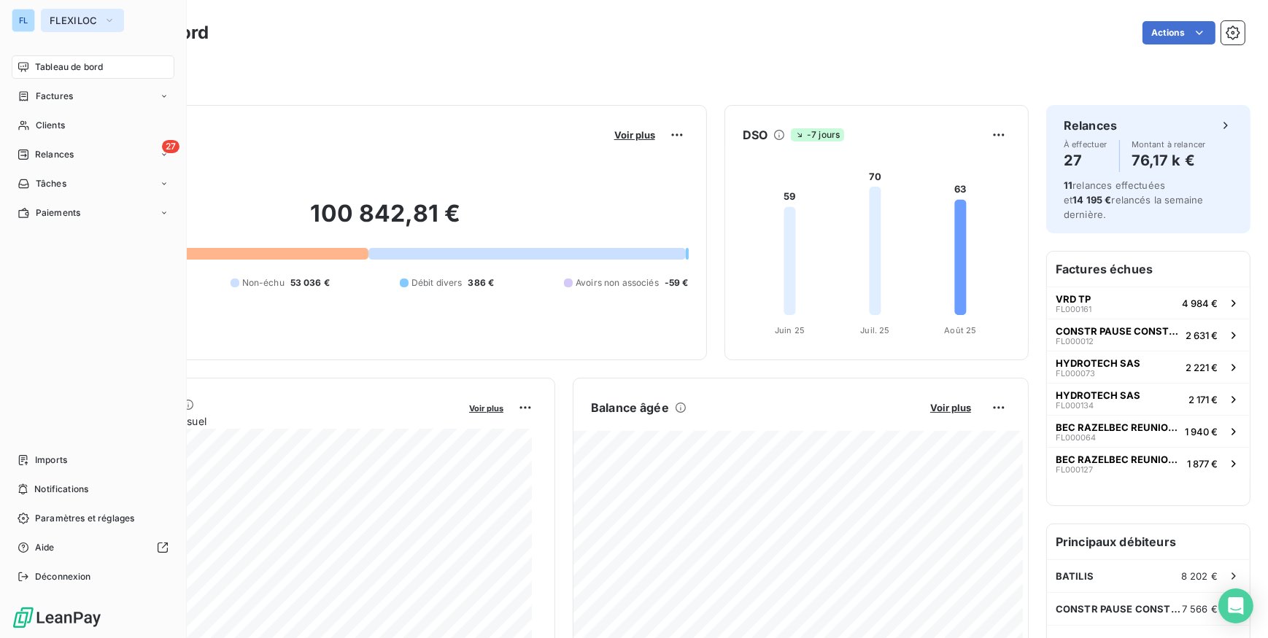
click at [88, 23] on span "FLEXILOC" at bounding box center [74, 21] width 48 height 12
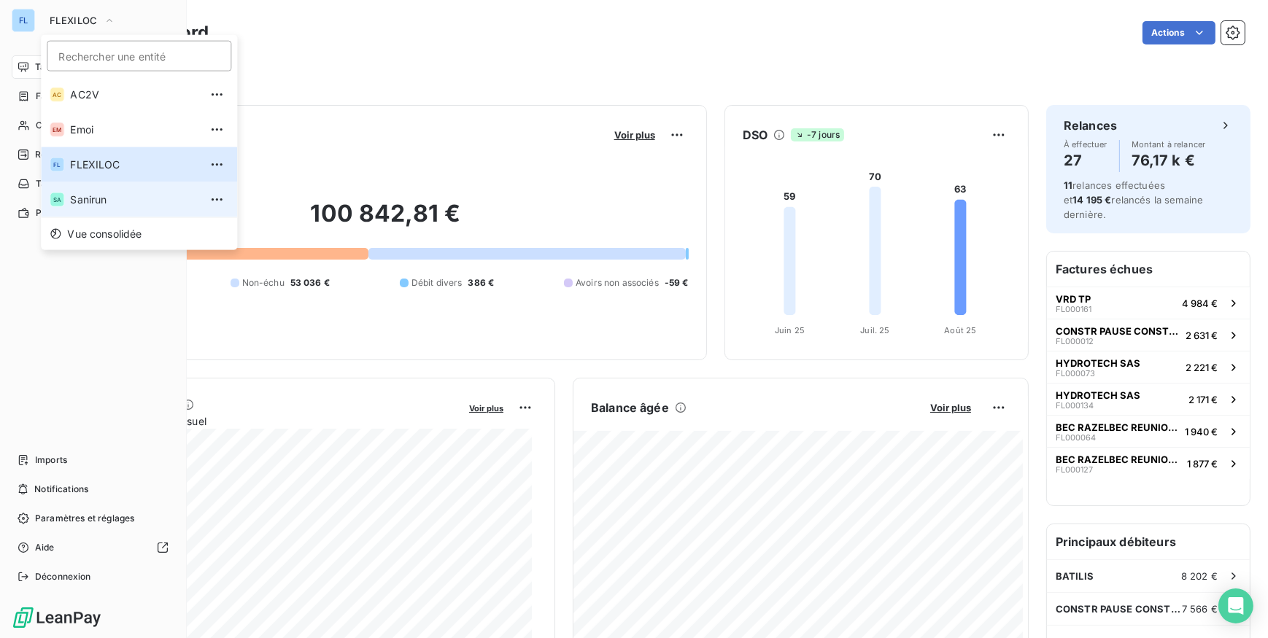
click at [93, 194] on span "Sanirun" at bounding box center [134, 200] width 129 height 15
